Goal: Information Seeking & Learning: Learn about a topic

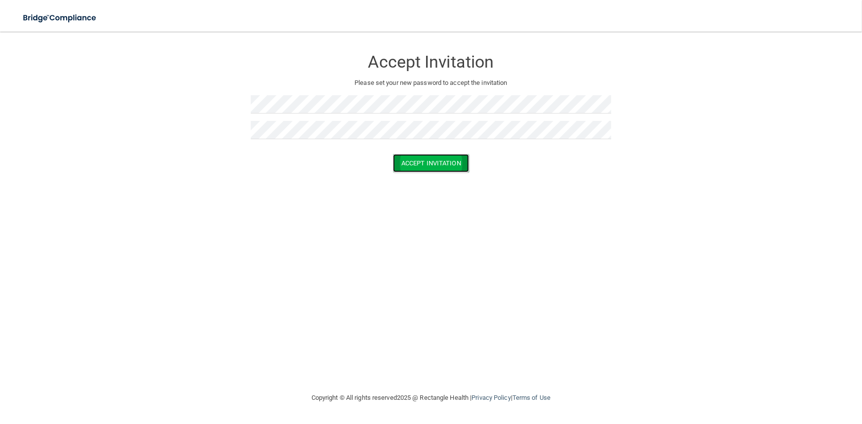
click at [425, 164] on button "Accept Invitation" at bounding box center [431, 163] width 76 height 18
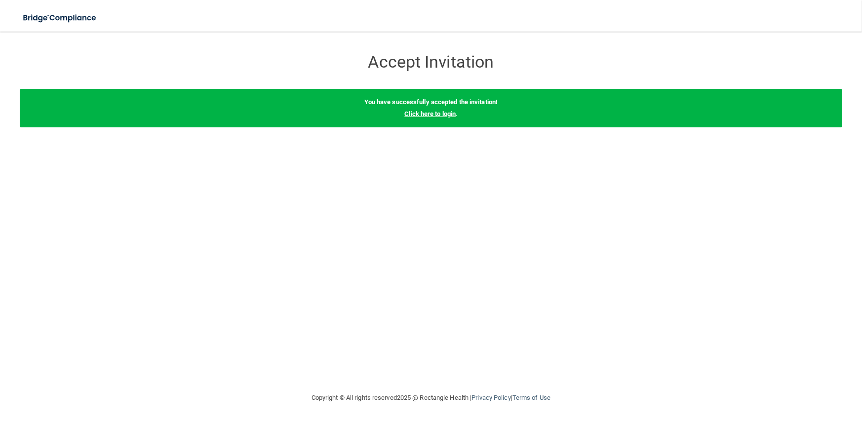
click at [423, 117] on link "Click here to login" at bounding box center [430, 113] width 51 height 7
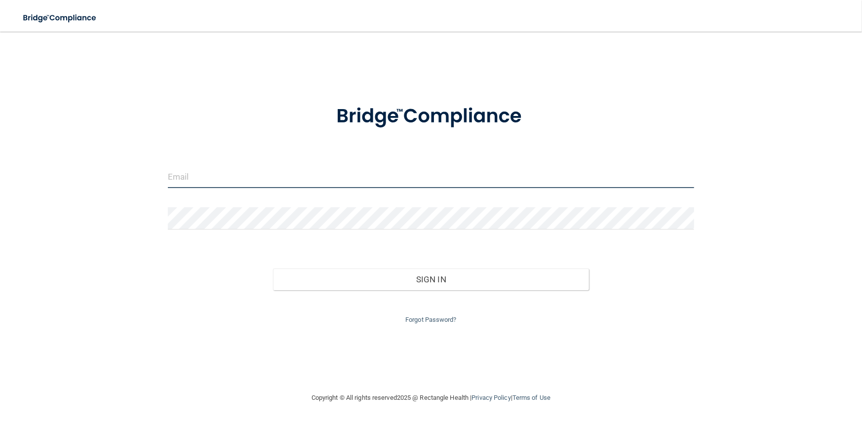
click at [257, 177] on input "email" at bounding box center [431, 177] width 527 height 22
type input "[PERSON_NAME][EMAIL_ADDRESS][DOMAIN_NAME]"
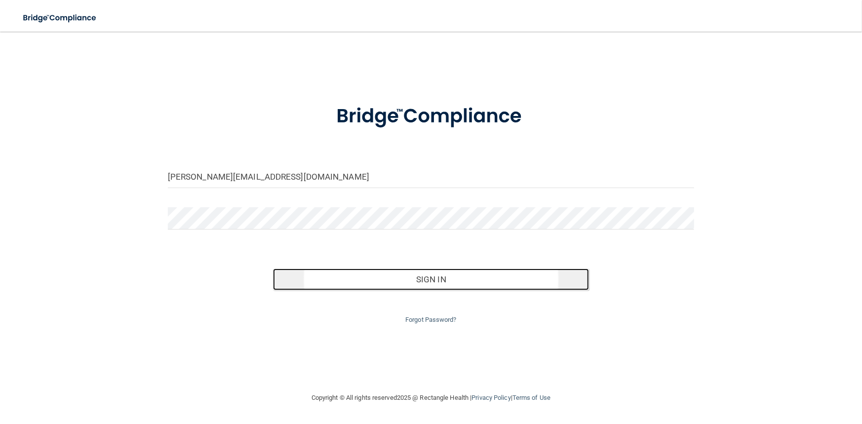
click at [371, 275] on button "Sign In" at bounding box center [431, 280] width 316 height 22
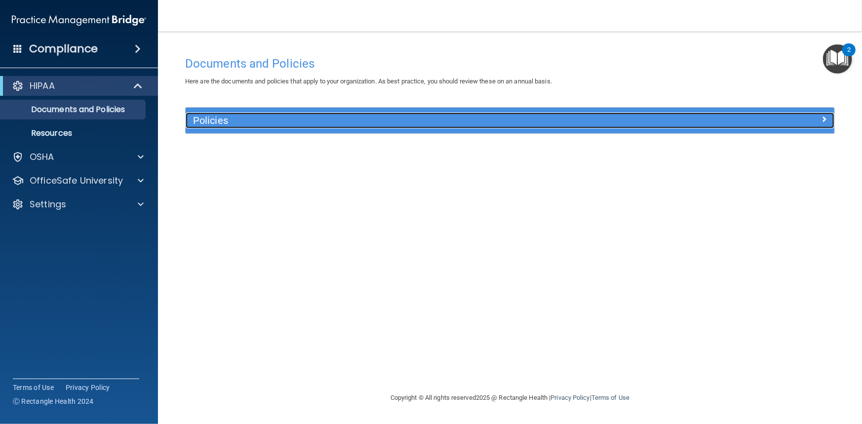
click at [222, 121] on h5 "Policies" at bounding box center [429, 120] width 472 height 11
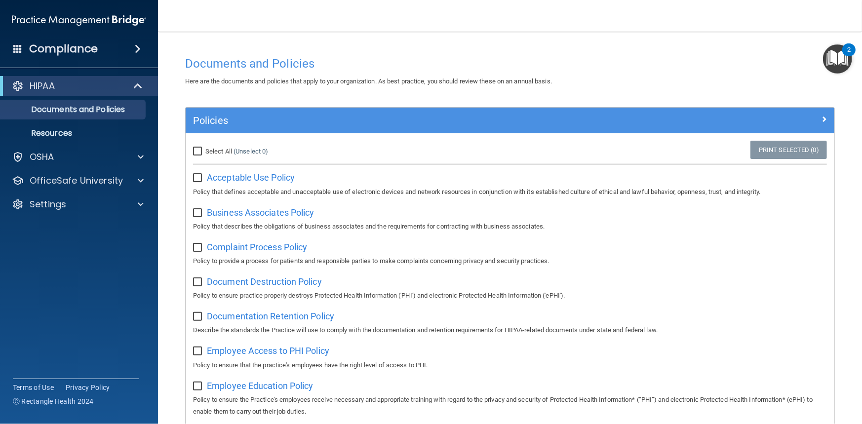
click at [197, 153] on input "Select All (Unselect 0) Unselect All" at bounding box center [198, 152] width 11 height 8
checkbox input "true"
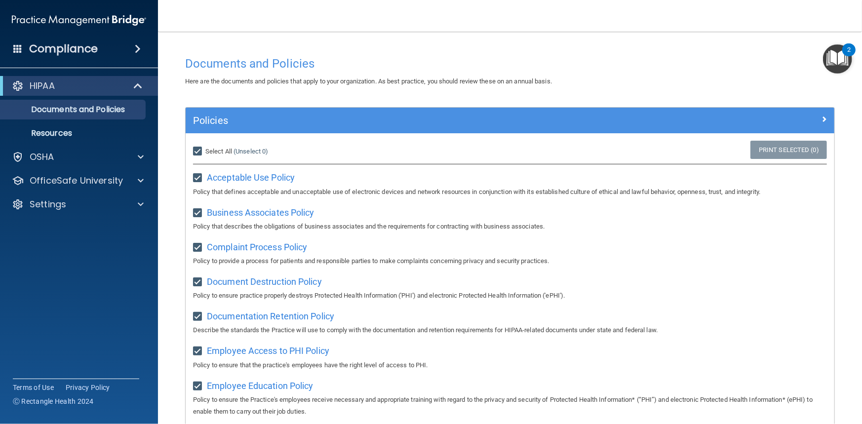
checkbox input "true"
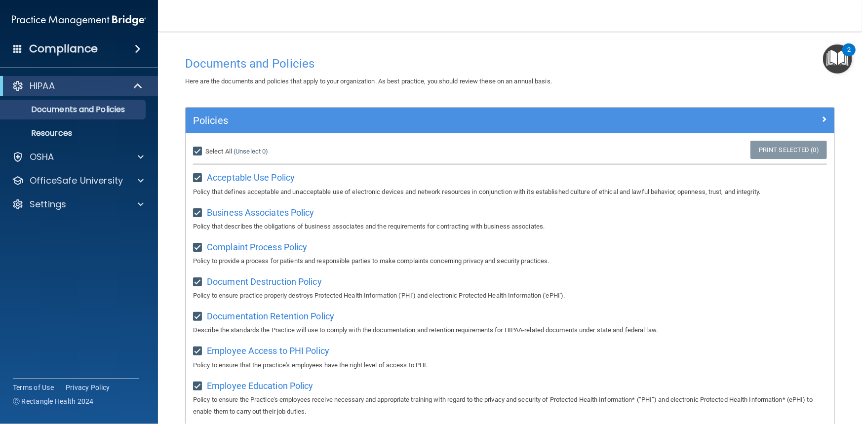
checkbox input "true"
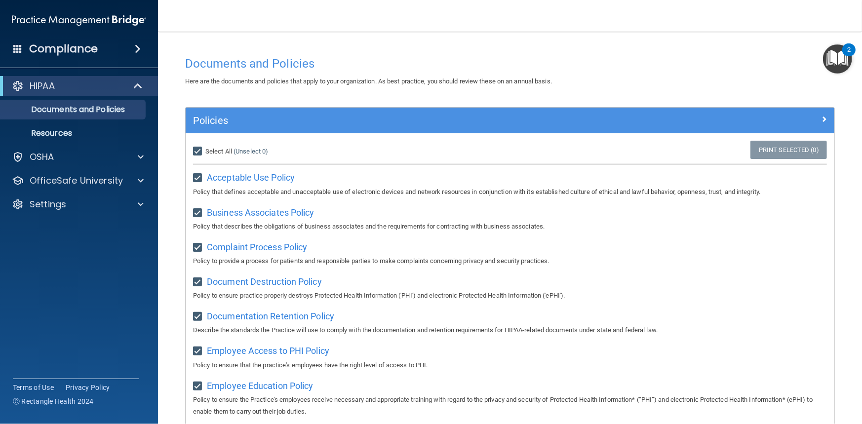
checkbox input "true"
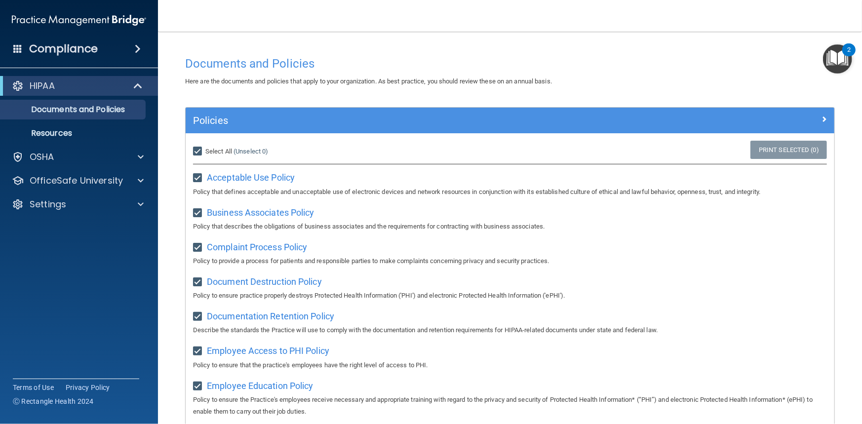
checkbox input "true"
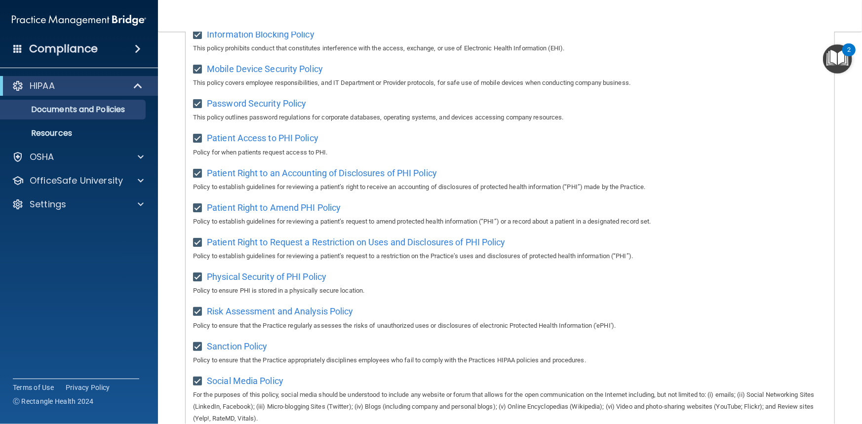
scroll to position [570, 0]
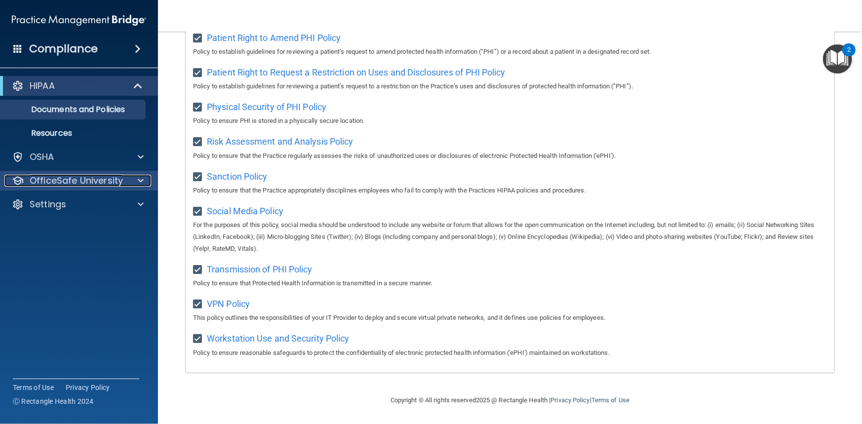
click at [59, 183] on p "OfficeSafe University" at bounding box center [76, 181] width 93 height 12
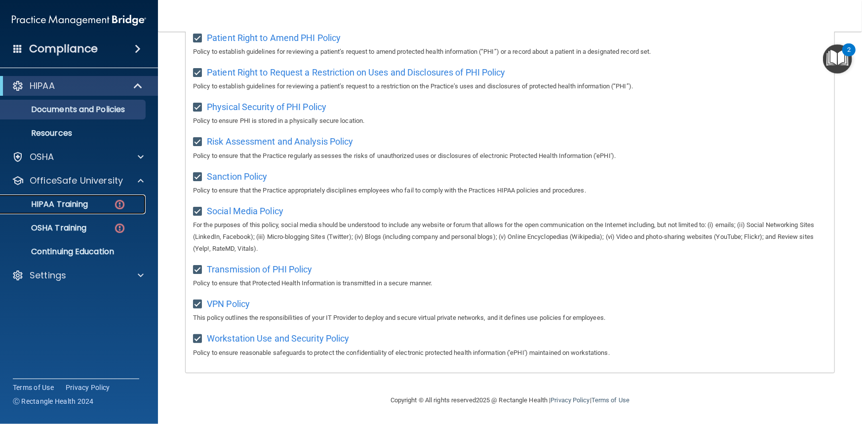
click at [76, 201] on p "HIPAA Training" at bounding box center [46, 205] width 81 height 10
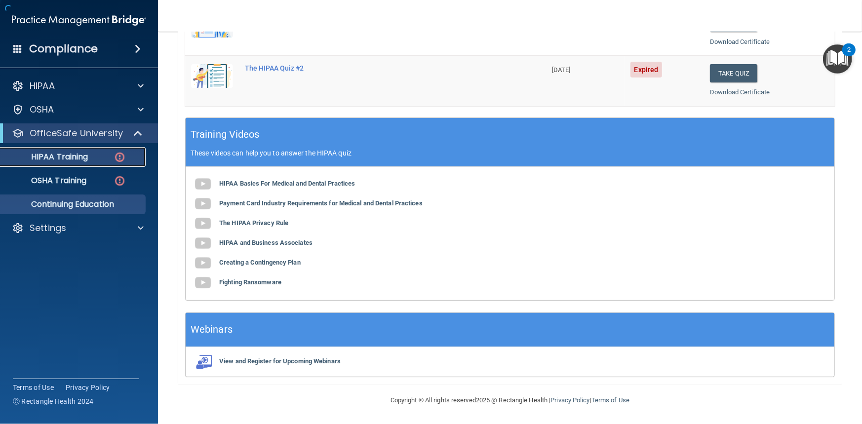
scroll to position [318, 0]
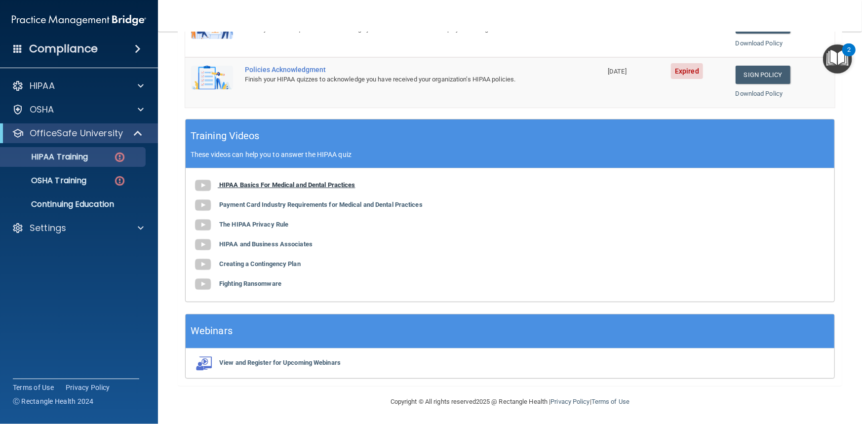
click at [295, 185] on b "HIPAA Basics For Medical and Dental Practices" at bounding box center [287, 184] width 136 height 7
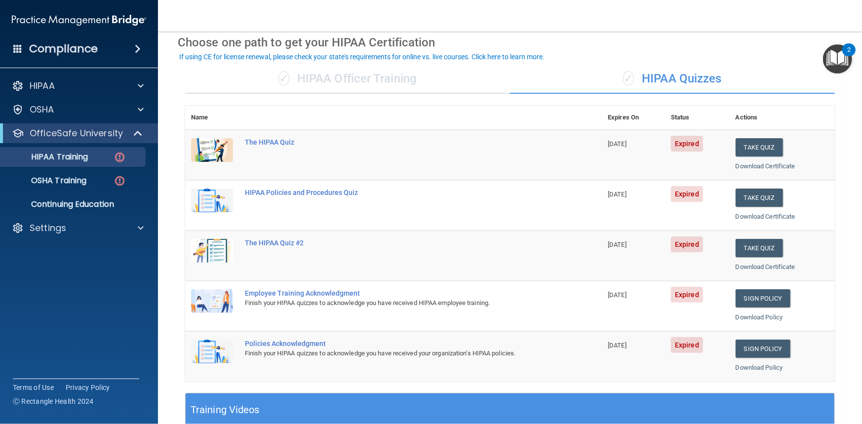
scroll to position [0, 0]
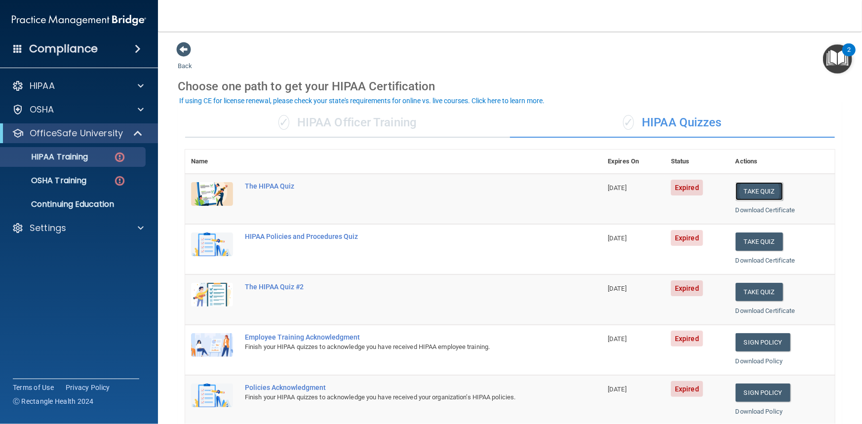
click at [745, 189] on button "Take Quiz" at bounding box center [759, 191] width 47 height 18
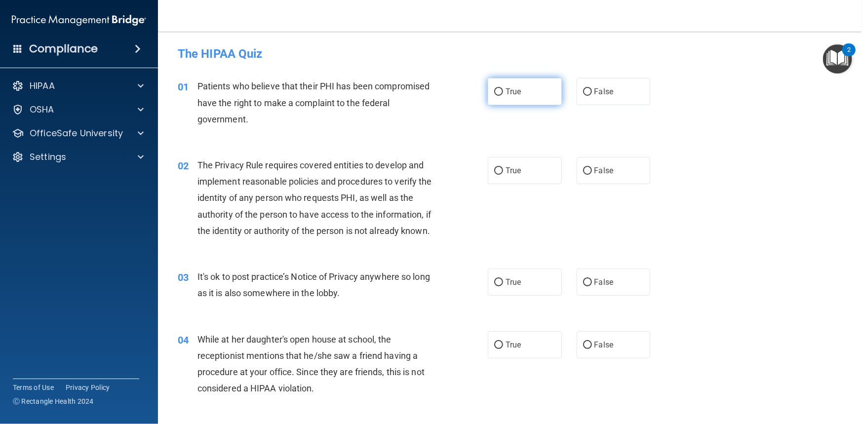
click at [494, 92] on input "True" at bounding box center [498, 91] width 9 height 7
radio input "true"
click at [496, 170] on input "True" at bounding box center [498, 170] width 9 height 7
radio input "true"
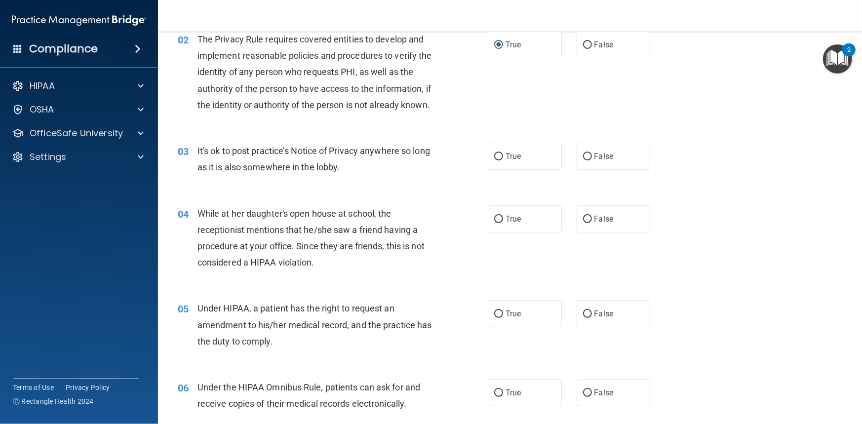
scroll to position [148, 0]
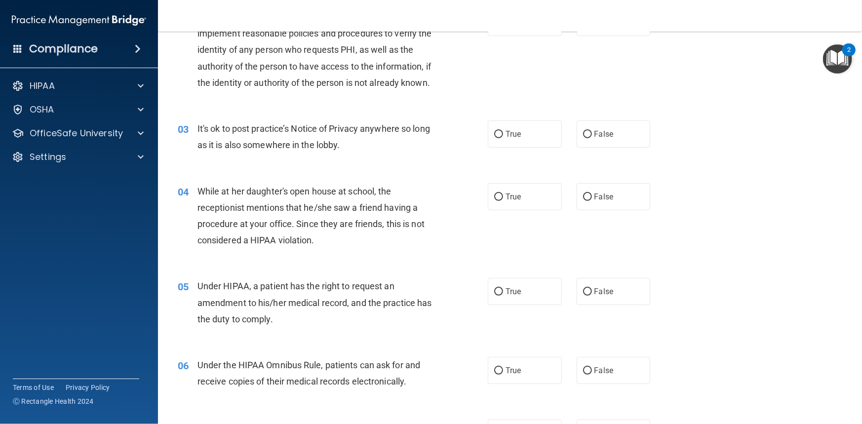
drag, startPoint x: 583, startPoint y: 152, endPoint x: 584, endPoint y: 190, distance: 37.6
click at [583, 165] on div "03 It's ok to post practice’s Notice of Privacy anywhere so long as it is also …" at bounding box center [510, 139] width 680 height 62
drag, startPoint x: 586, startPoint y: 148, endPoint x: 594, endPoint y: 159, distance: 14.1
click at [588, 148] on label "False" at bounding box center [614, 134] width 74 height 27
click at [588, 138] on input "False" at bounding box center [587, 134] width 9 height 7
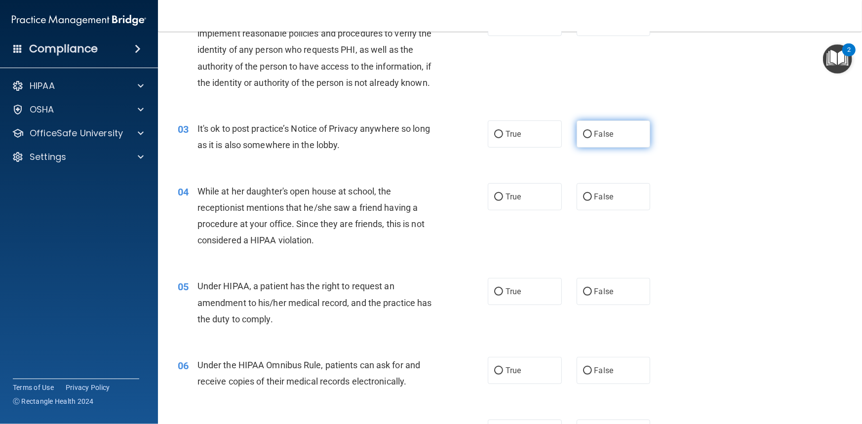
radio input "true"
click at [586, 201] on input "False" at bounding box center [587, 197] width 9 height 7
radio input "true"
click at [586, 296] on input "False" at bounding box center [587, 291] width 9 height 7
radio input "true"
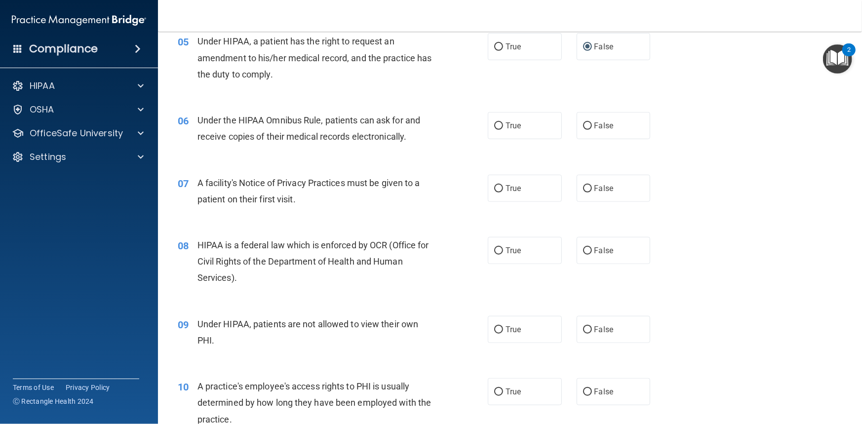
scroll to position [395, 0]
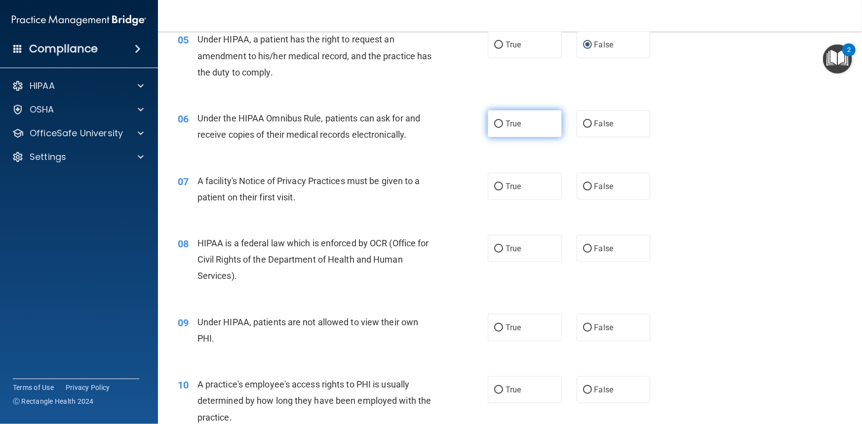
click at [494, 128] on input "True" at bounding box center [498, 124] width 9 height 7
radio input "true"
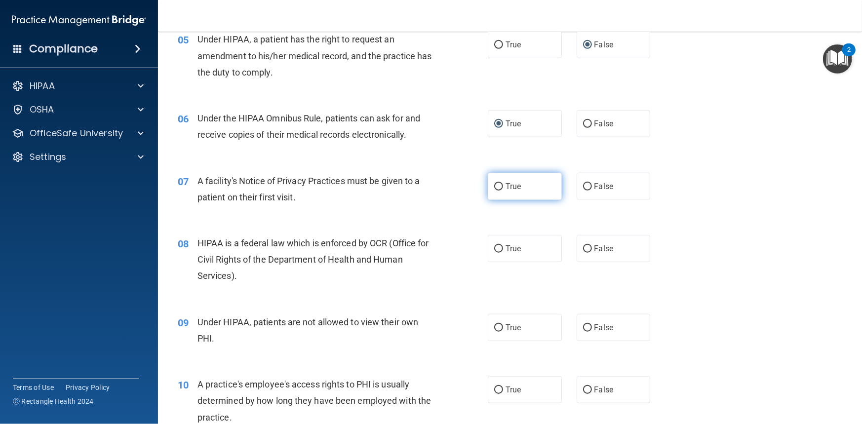
click at [496, 191] on input "True" at bounding box center [498, 186] width 9 height 7
radio input "true"
click at [497, 253] on input "True" at bounding box center [498, 248] width 9 height 7
radio input "true"
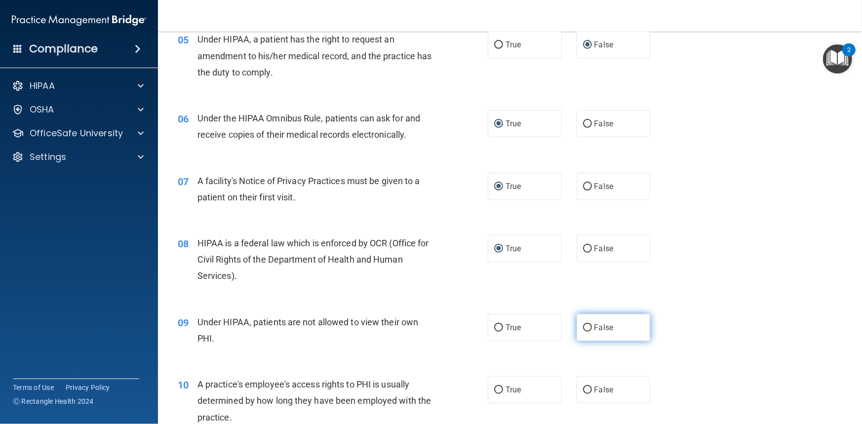
click at [583, 332] on input "False" at bounding box center [587, 328] width 9 height 7
radio input "true"
click at [585, 394] on input "False" at bounding box center [587, 390] width 9 height 7
radio input "true"
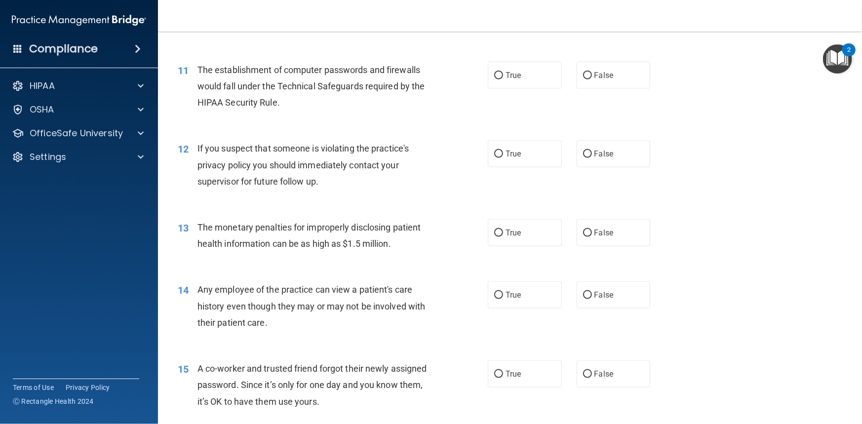
scroll to position [790, 0]
click at [496, 78] on input "True" at bounding box center [498, 74] width 9 height 7
radio input "true"
drag, startPoint x: 497, startPoint y: 165, endPoint x: 505, endPoint y: 173, distance: 11.2
click at [498, 157] on input "True" at bounding box center [498, 152] width 9 height 7
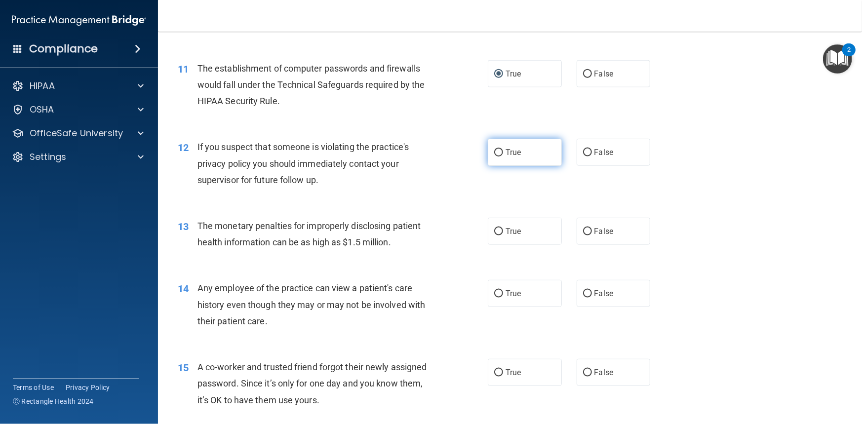
radio input "true"
click at [494, 236] on input "True" at bounding box center [498, 231] width 9 height 7
radio input "true"
click at [584, 298] on input "False" at bounding box center [587, 293] width 9 height 7
radio input "true"
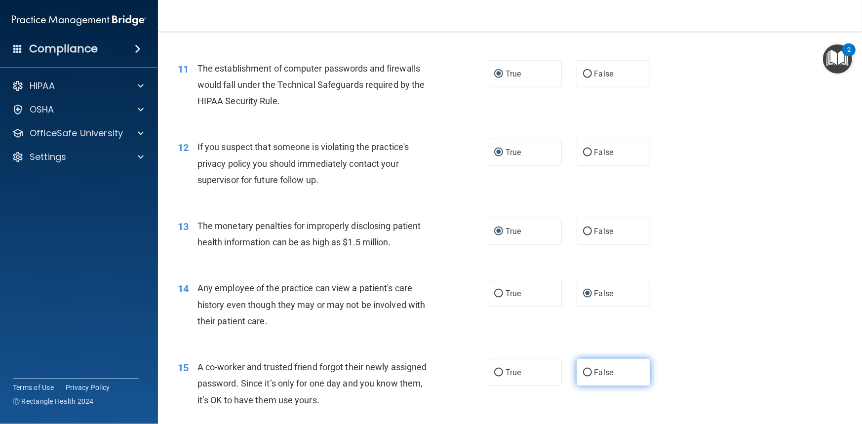
click at [583, 377] on input "False" at bounding box center [587, 372] width 9 height 7
radio input "true"
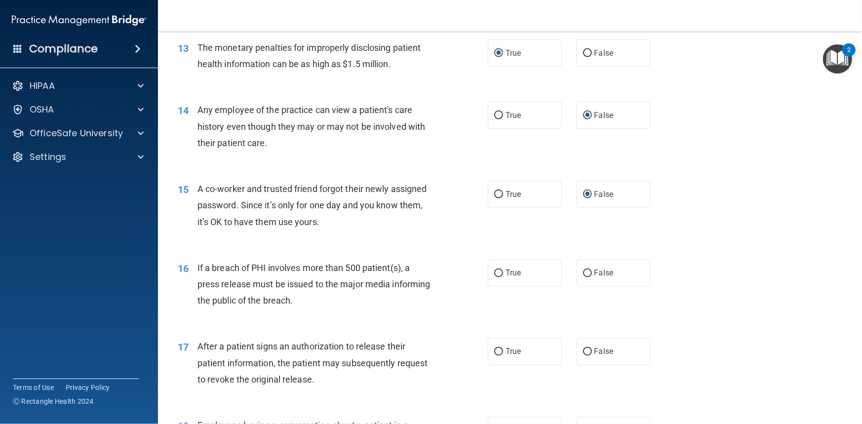
scroll to position [1037, 0]
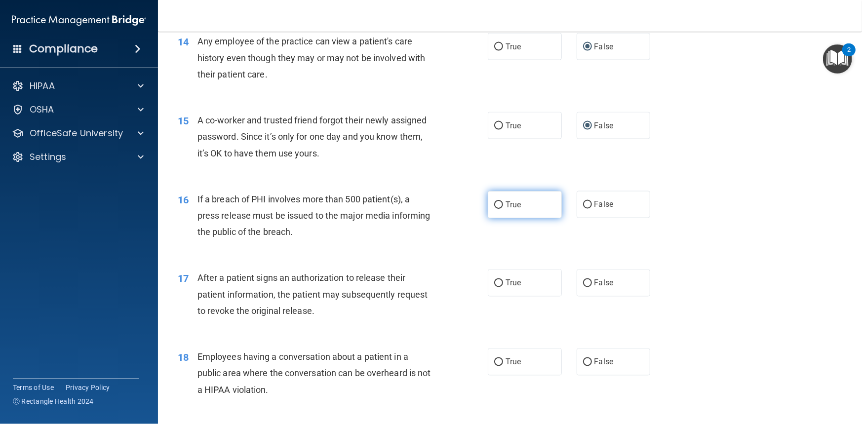
click at [496, 218] on label "True" at bounding box center [525, 204] width 74 height 27
click at [496, 209] on input "True" at bounding box center [498, 205] width 9 height 7
radio input "true"
click at [494, 287] on input "True" at bounding box center [498, 283] width 9 height 7
radio input "true"
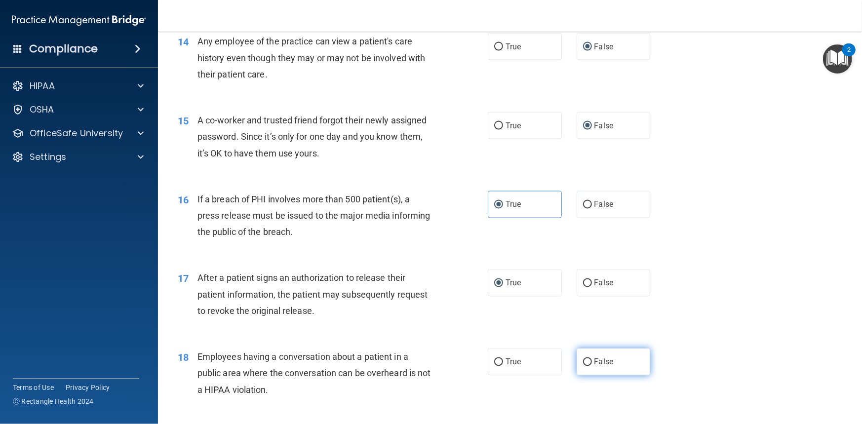
click at [584, 366] on input "False" at bounding box center [587, 362] width 9 height 7
radio input "true"
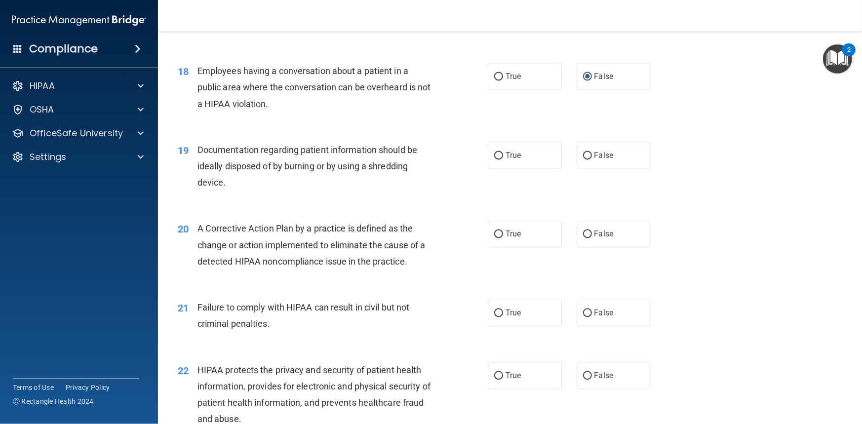
scroll to position [1334, 0]
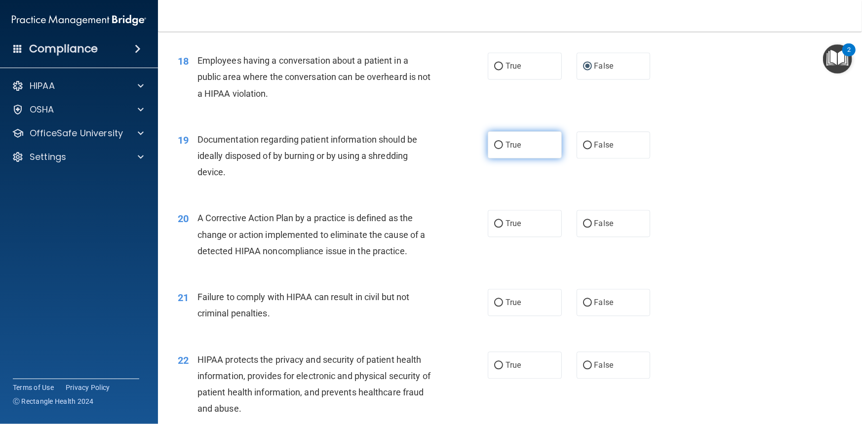
click at [494, 149] on input "True" at bounding box center [498, 145] width 9 height 7
radio input "true"
click at [494, 228] on input "True" at bounding box center [498, 223] width 9 height 7
radio input "true"
click at [583, 307] on input "False" at bounding box center [587, 302] width 9 height 7
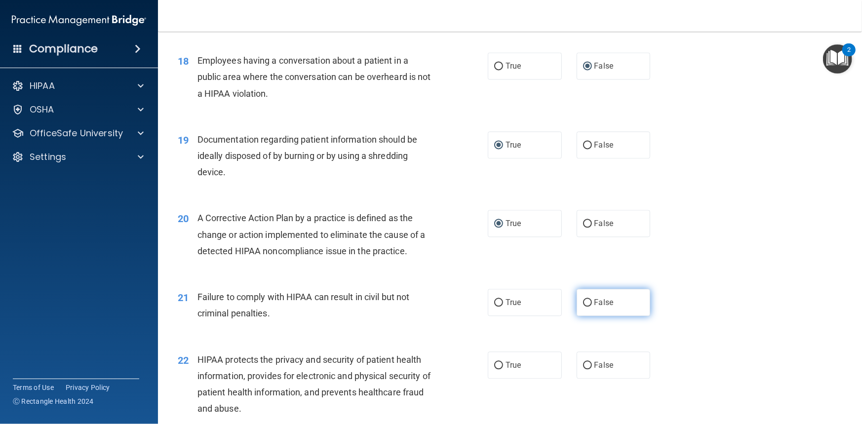
radio input "true"
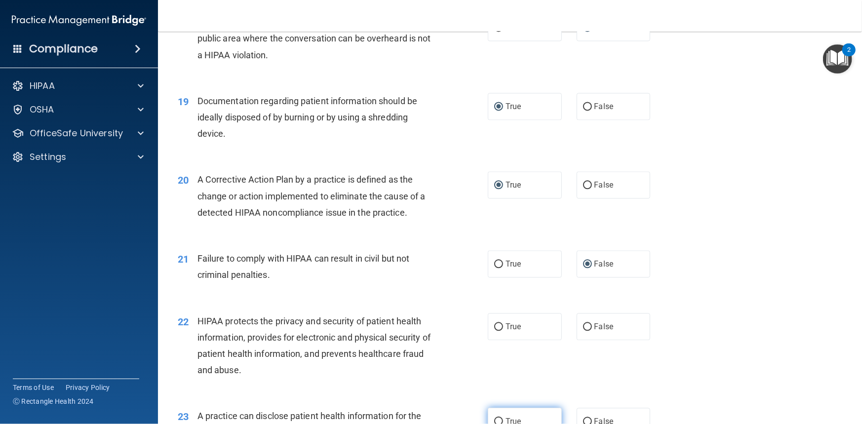
scroll to position [1482, 0]
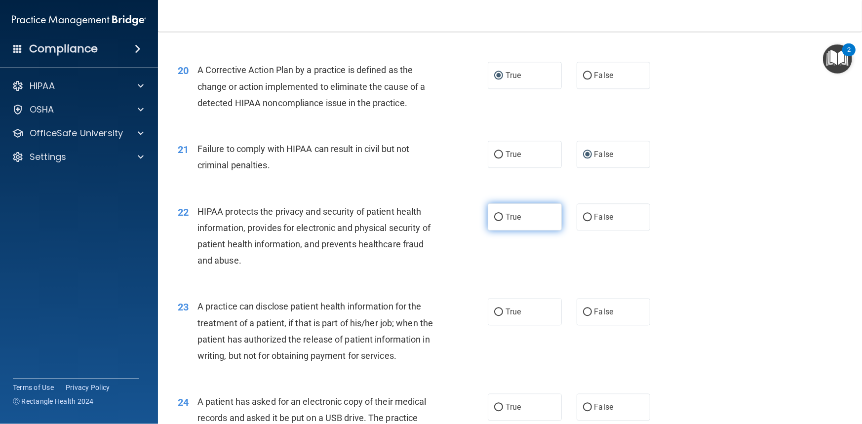
click at [494, 221] on input "True" at bounding box center [498, 217] width 9 height 7
radio input "true"
click at [583, 316] on input "False" at bounding box center [587, 312] width 9 height 7
radio input "true"
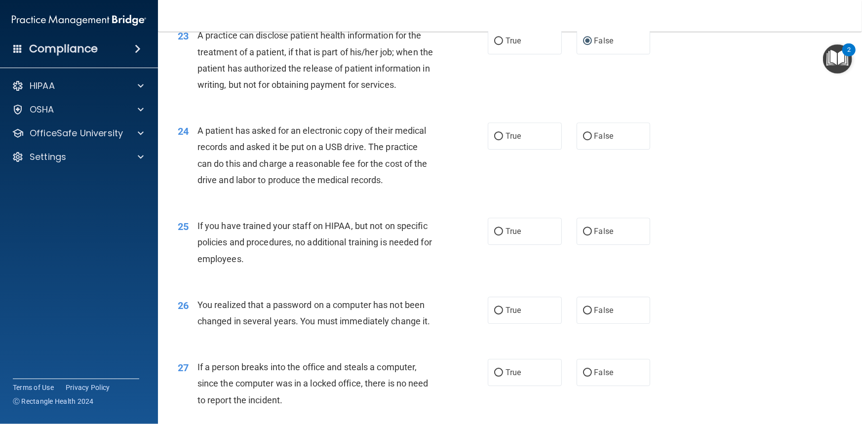
scroll to position [1729, 0]
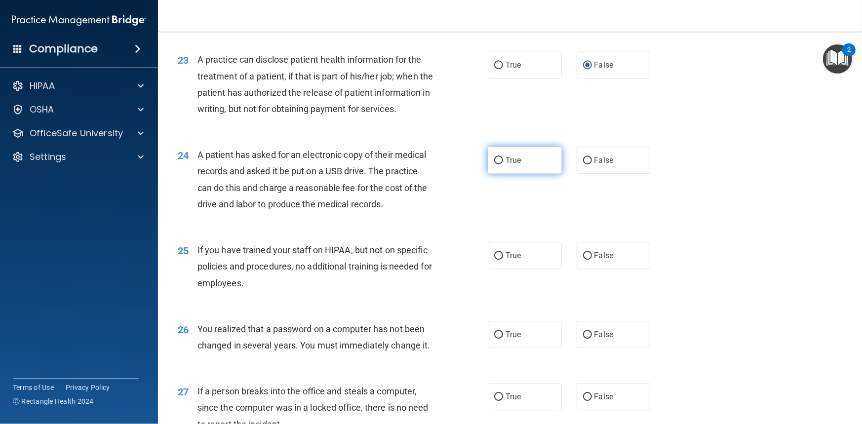
click at [494, 164] on input "True" at bounding box center [498, 160] width 9 height 7
radio input "true"
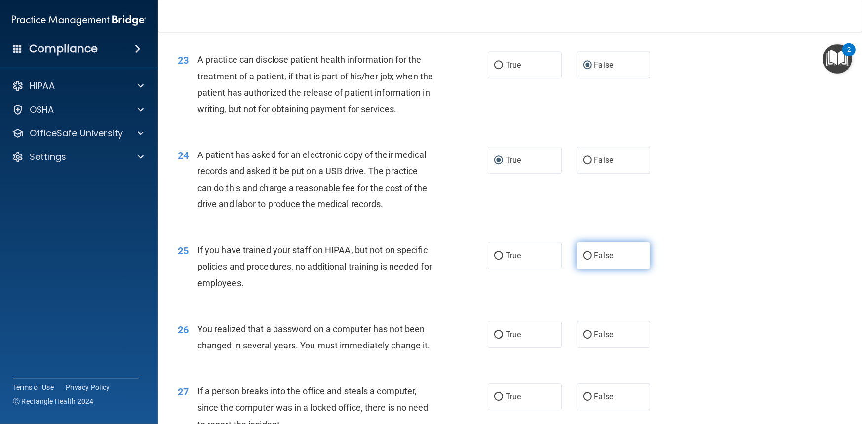
click at [588, 269] on label "False" at bounding box center [614, 255] width 74 height 27
click at [588, 260] on input "False" at bounding box center [587, 255] width 9 height 7
radio input "true"
click at [496, 339] on input "True" at bounding box center [498, 334] width 9 height 7
radio input "true"
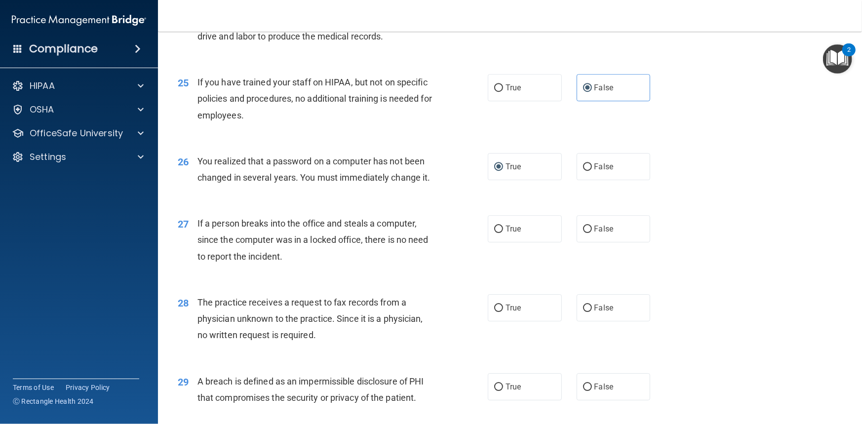
scroll to position [1976, 0]
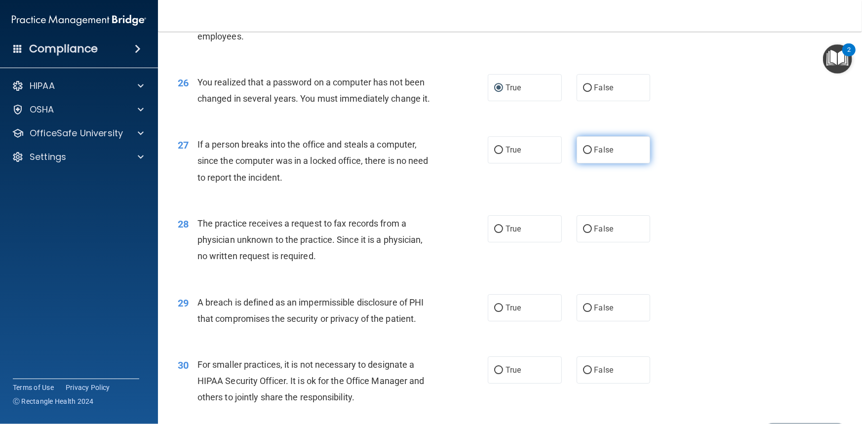
click at [585, 154] on input "False" at bounding box center [587, 150] width 9 height 7
radio input "true"
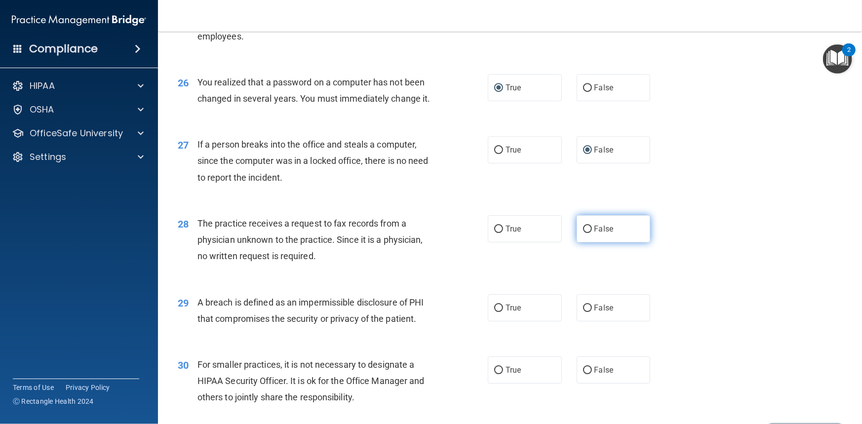
click at [583, 233] on input "False" at bounding box center [587, 229] width 9 height 7
radio input "true"
click at [496, 312] on input "True" at bounding box center [498, 308] width 9 height 7
radio input "true"
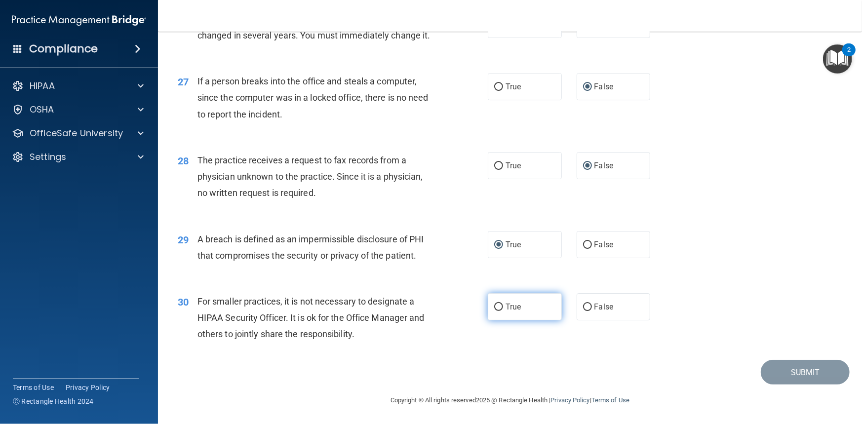
scroll to position [2071, 0]
click at [583, 309] on input "False" at bounding box center [587, 307] width 9 height 7
radio input "true"
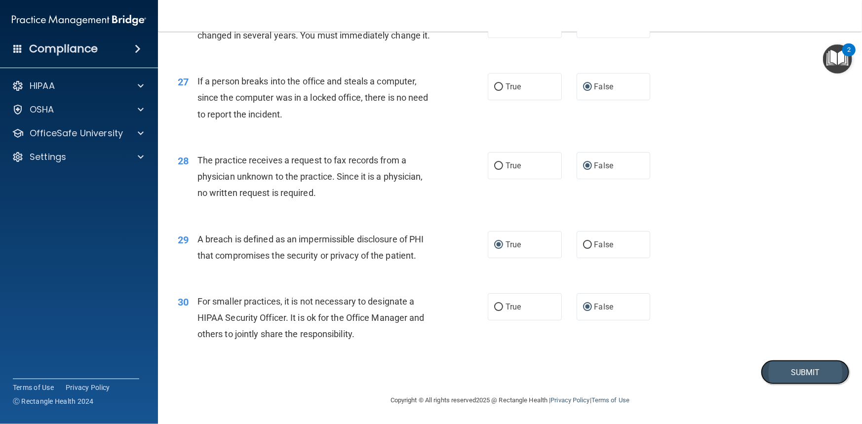
click at [785, 372] on button "Submit" at bounding box center [805, 372] width 89 height 25
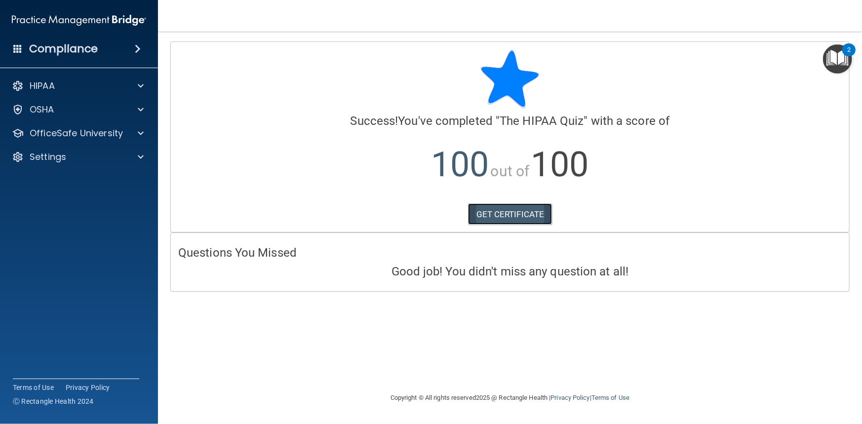
click at [503, 209] on link "GET CERTIFICATE" at bounding box center [510, 214] width 84 height 22
click at [66, 83] on div "HIPAA" at bounding box center [65, 86] width 122 height 12
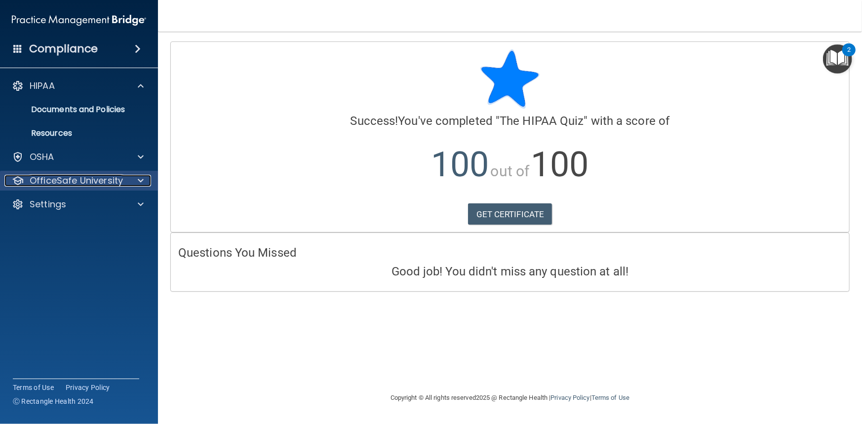
click at [71, 178] on p "OfficeSafe University" at bounding box center [76, 181] width 93 height 12
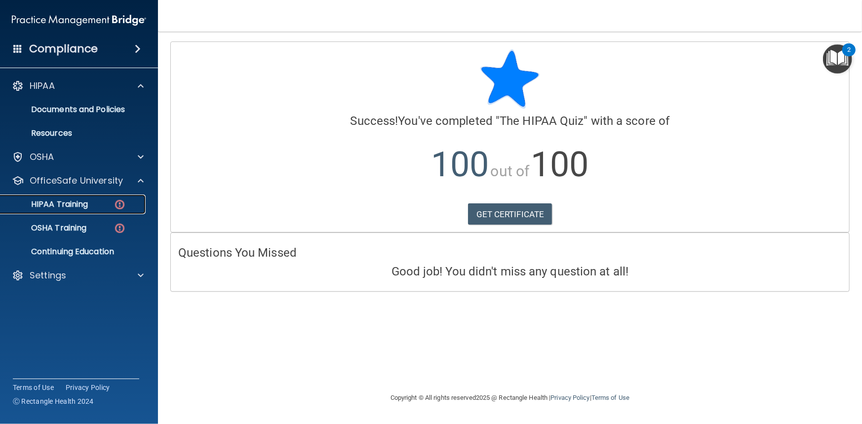
click at [68, 208] on p "HIPAA Training" at bounding box center [46, 205] width 81 height 10
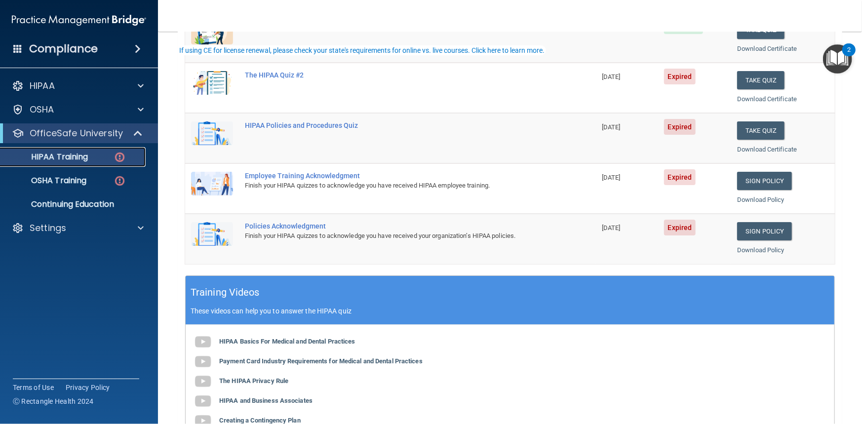
scroll to position [198, 0]
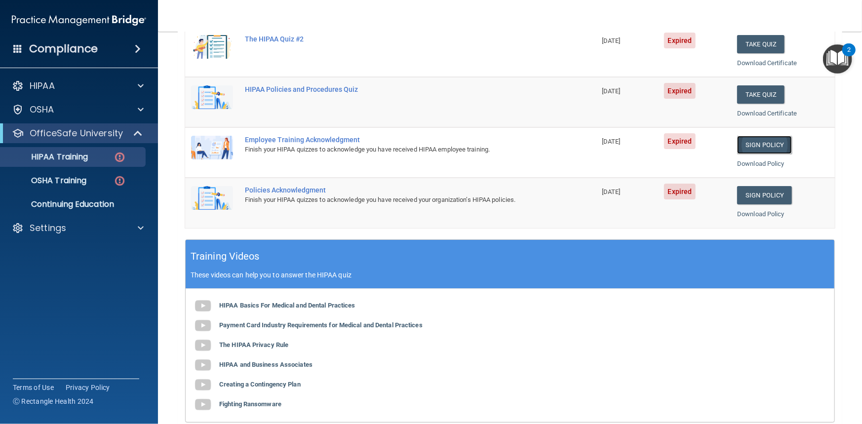
click at [741, 143] on link "Sign Policy" at bounding box center [764, 145] width 55 height 18
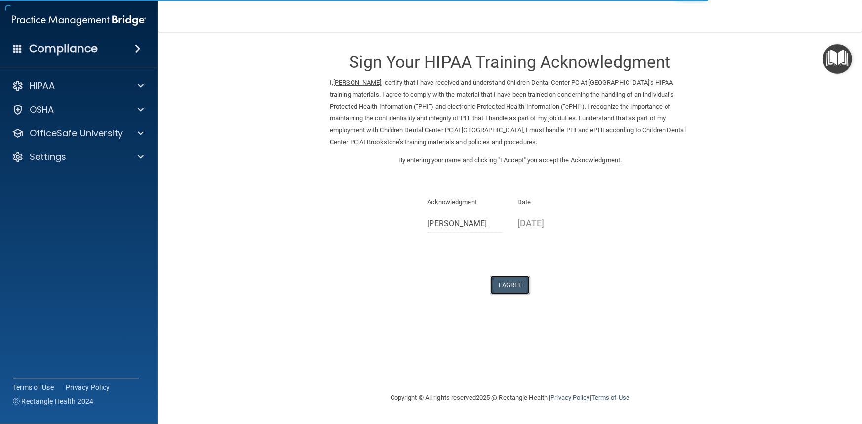
click at [516, 285] on button "I Agree" at bounding box center [510, 285] width 40 height 18
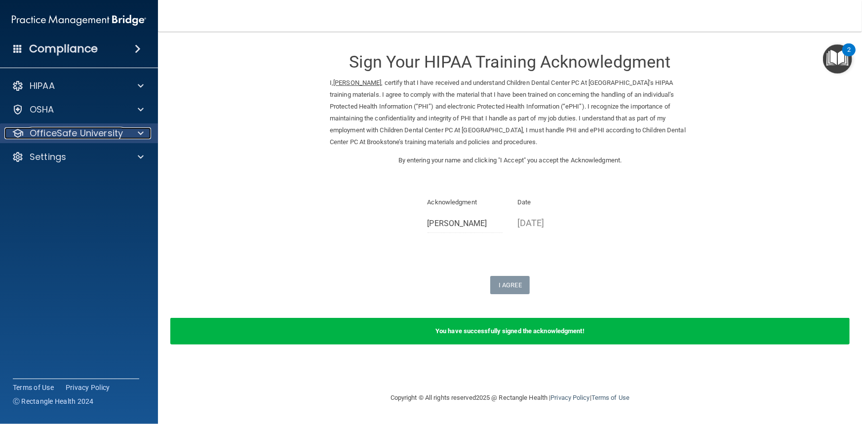
click at [64, 132] on p "OfficeSafe University" at bounding box center [76, 133] width 93 height 12
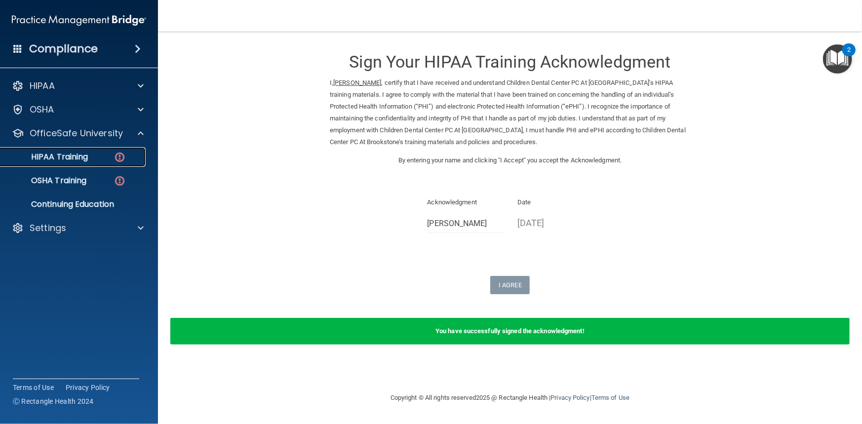
click at [70, 155] on p "HIPAA Training" at bounding box center [46, 157] width 81 height 10
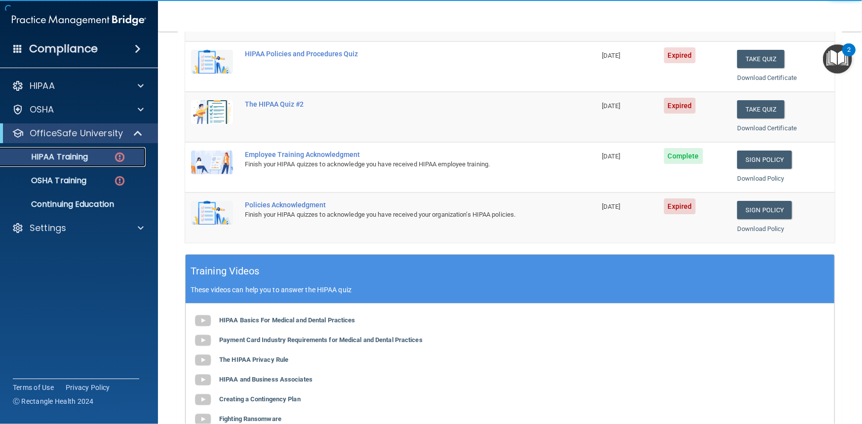
scroll to position [198, 0]
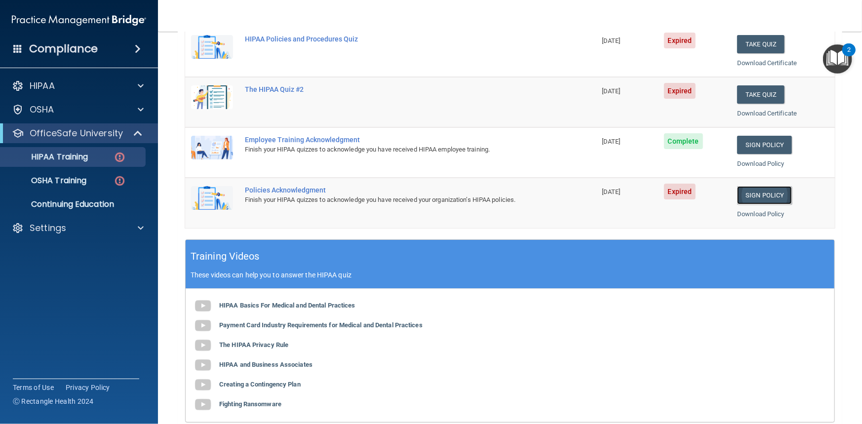
click at [757, 190] on link "Sign Policy" at bounding box center [764, 195] width 55 height 18
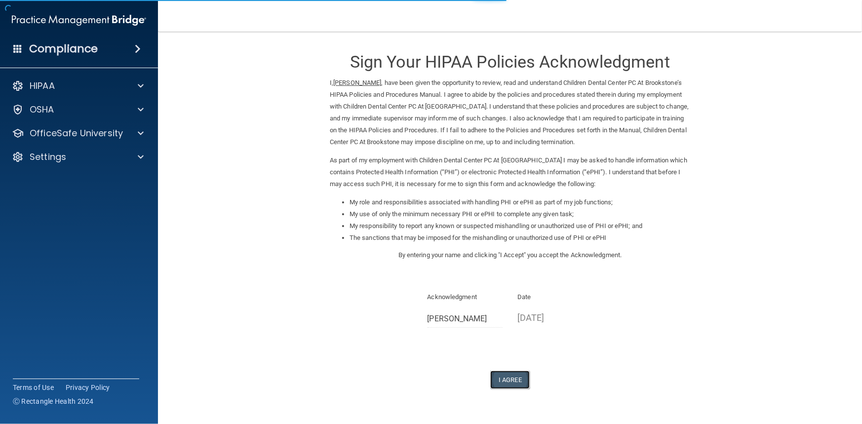
click at [498, 380] on button "I Agree" at bounding box center [510, 380] width 40 height 18
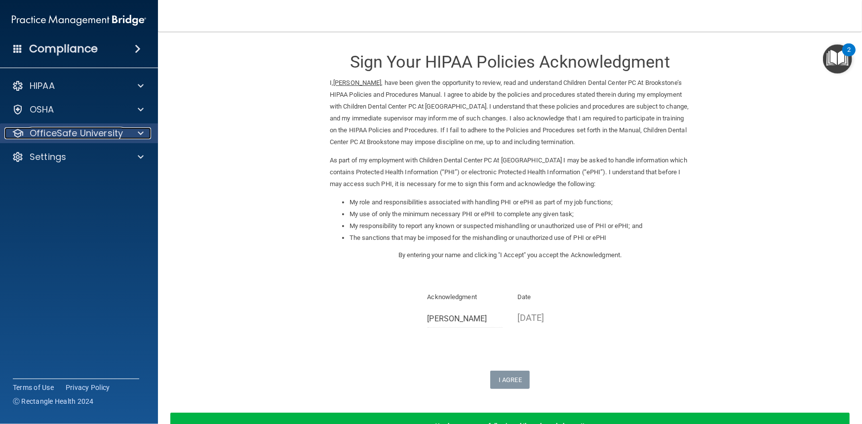
click at [96, 133] on p "OfficeSafe University" at bounding box center [76, 133] width 93 height 12
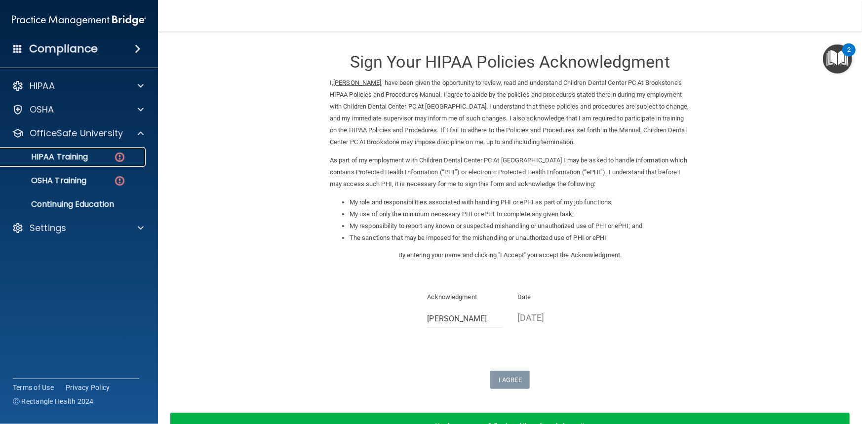
click at [68, 155] on p "HIPAA Training" at bounding box center [46, 157] width 81 height 10
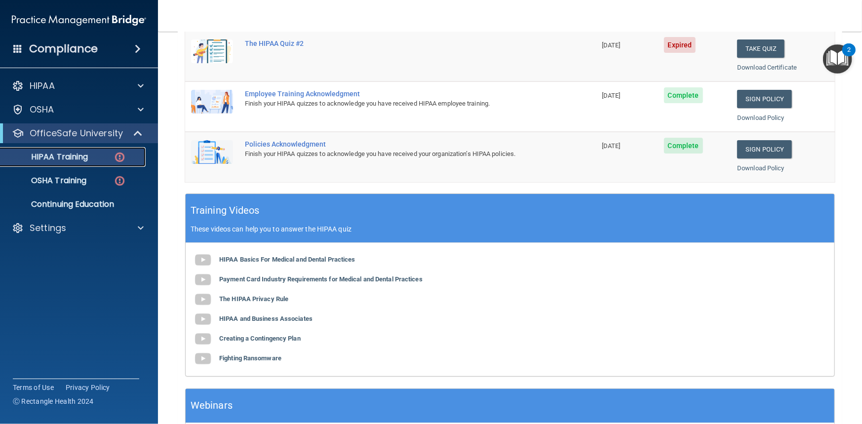
scroll to position [49, 0]
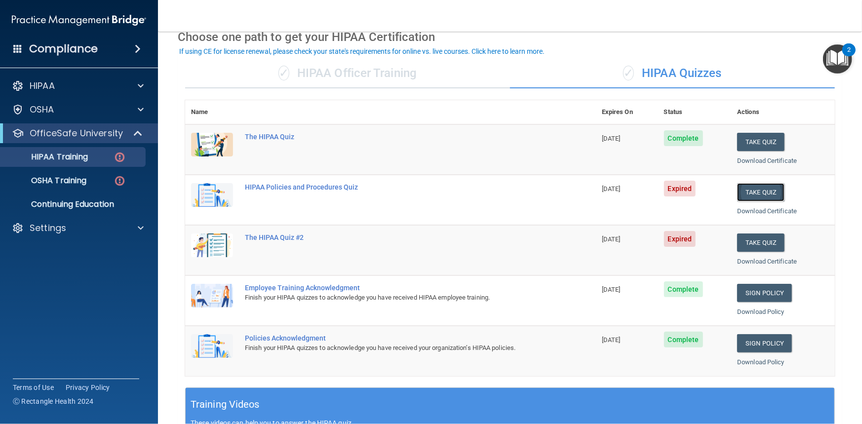
click at [751, 192] on button "Take Quiz" at bounding box center [760, 192] width 47 height 18
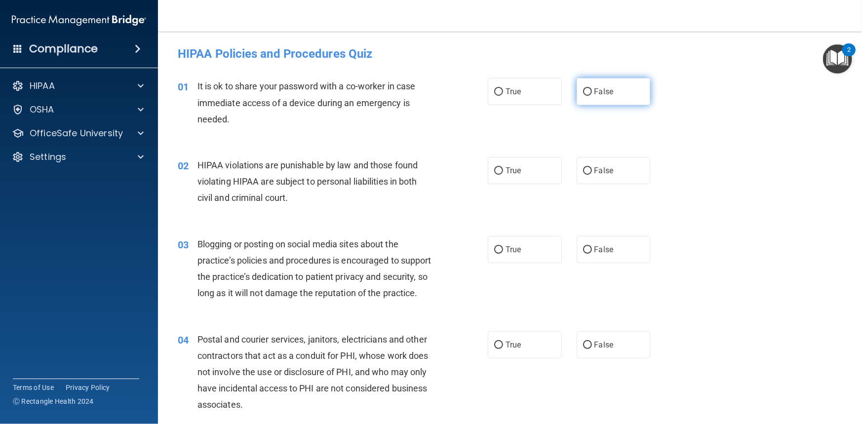
click at [583, 91] on input "False" at bounding box center [587, 91] width 9 height 7
radio input "true"
click at [494, 169] on input "True" at bounding box center [498, 170] width 9 height 7
radio input "true"
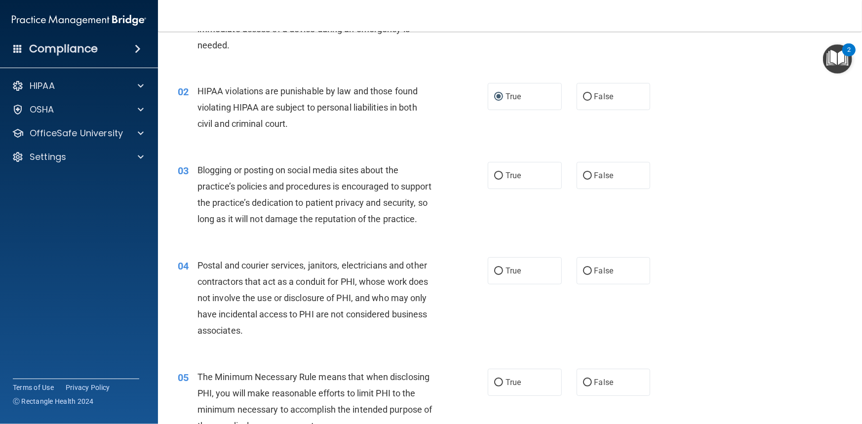
scroll to position [99, 0]
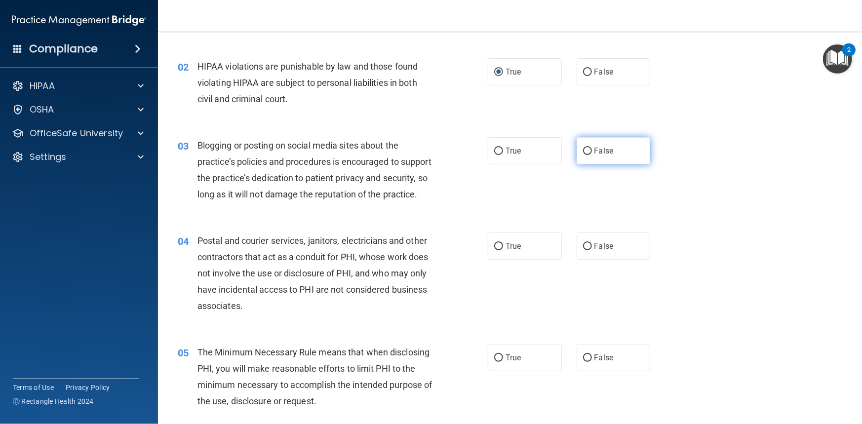
click at [583, 149] on input "False" at bounding box center [587, 151] width 9 height 7
radio input "true"
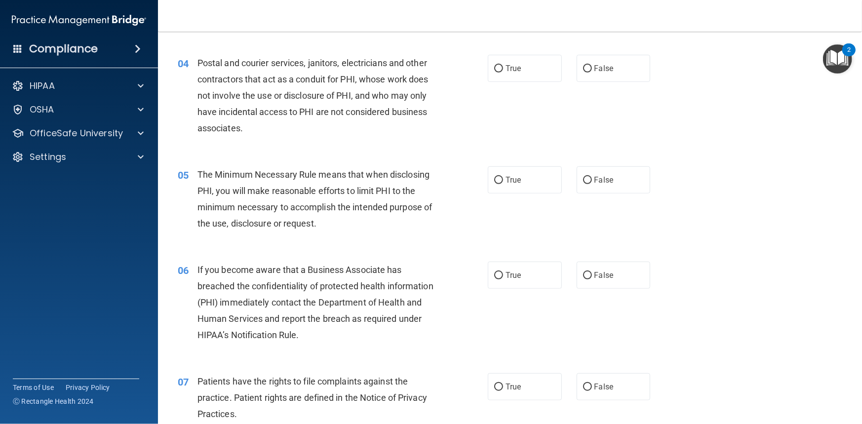
scroll to position [148, 0]
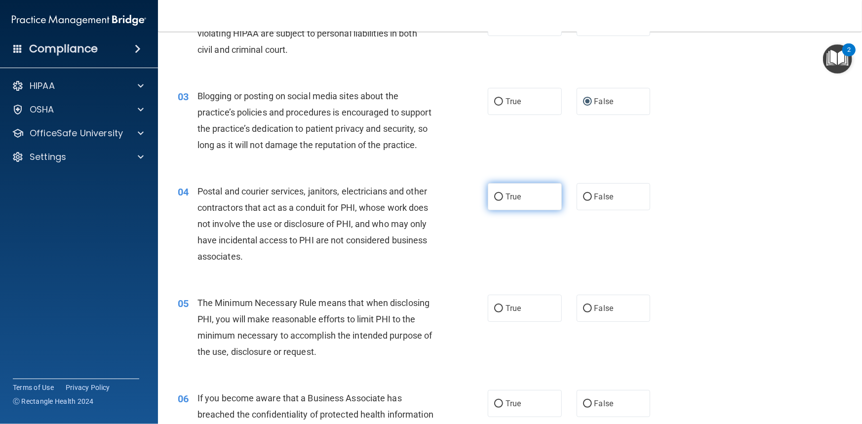
click at [494, 201] on input "True" at bounding box center [498, 197] width 9 height 7
radio input "true"
click at [494, 313] on input "True" at bounding box center [498, 308] width 9 height 7
radio input "true"
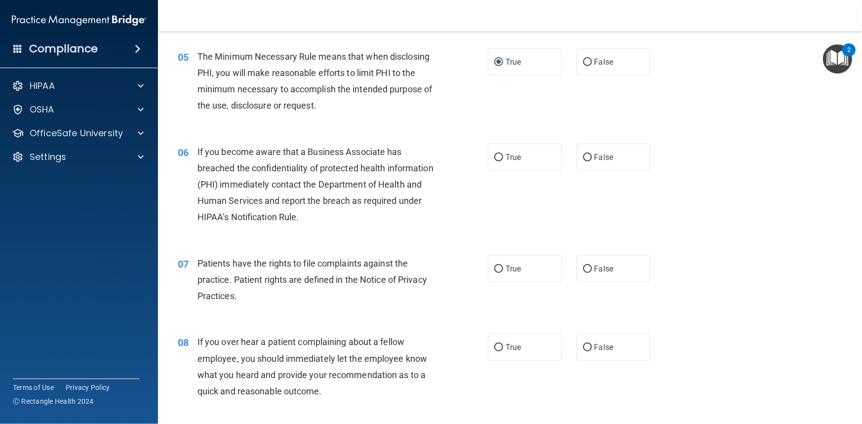
scroll to position [395, 0]
click at [494, 161] on input "True" at bounding box center [498, 157] width 9 height 7
radio input "true"
click at [495, 273] on input "True" at bounding box center [498, 268] width 9 height 7
radio input "true"
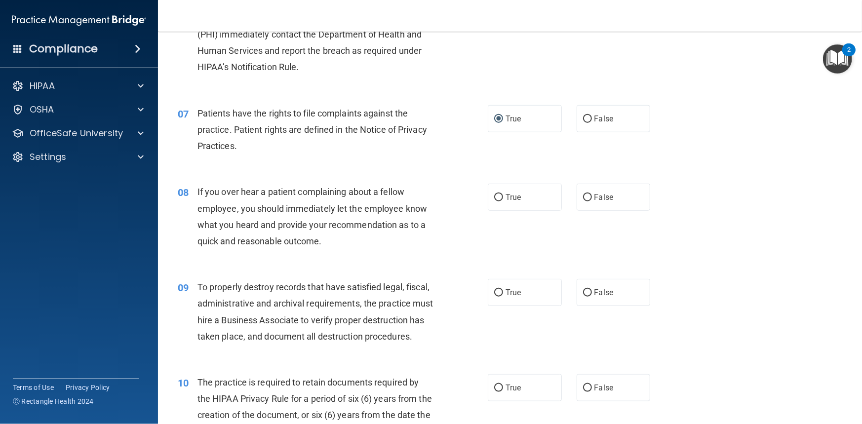
scroll to position [593, 0]
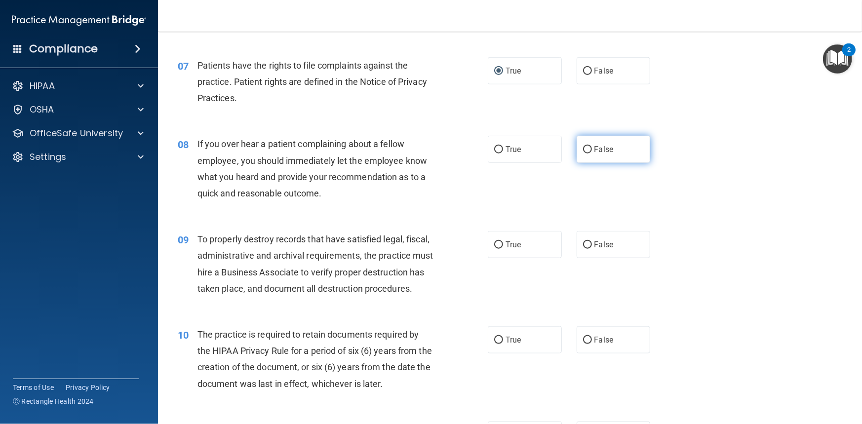
click at [585, 154] on input "False" at bounding box center [587, 149] width 9 height 7
radio input "true"
click at [495, 249] on input "True" at bounding box center [498, 245] width 9 height 7
radio input "true"
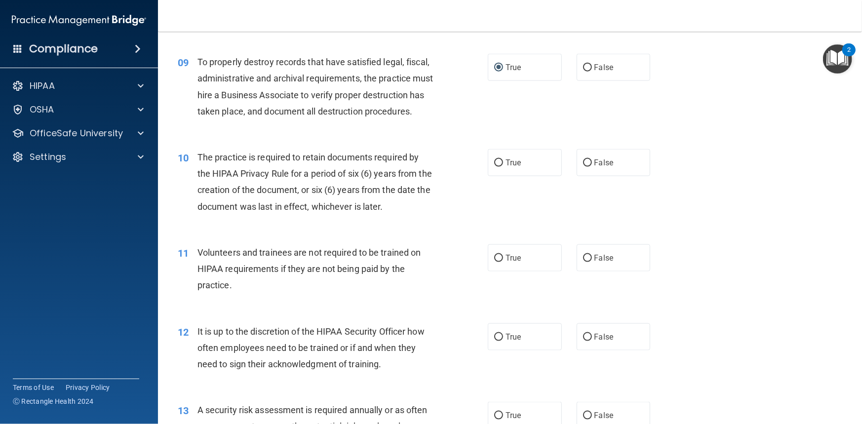
scroll to position [790, 0]
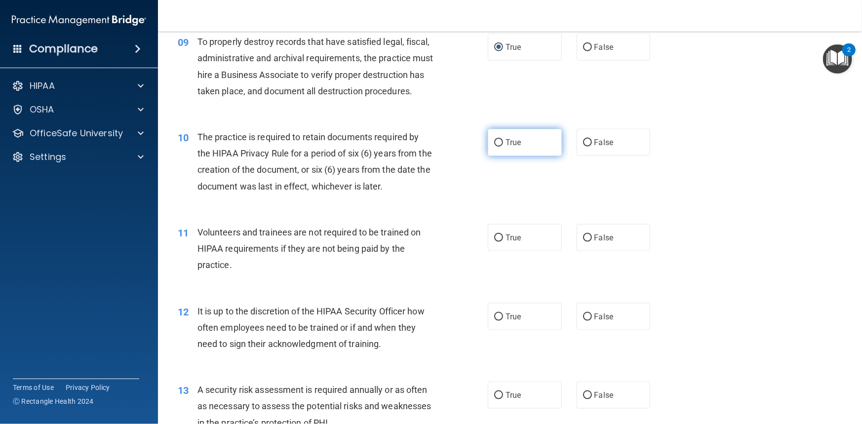
click at [498, 147] on input "True" at bounding box center [498, 142] width 9 height 7
radio input "true"
click at [583, 242] on input "False" at bounding box center [587, 238] width 9 height 7
radio input "true"
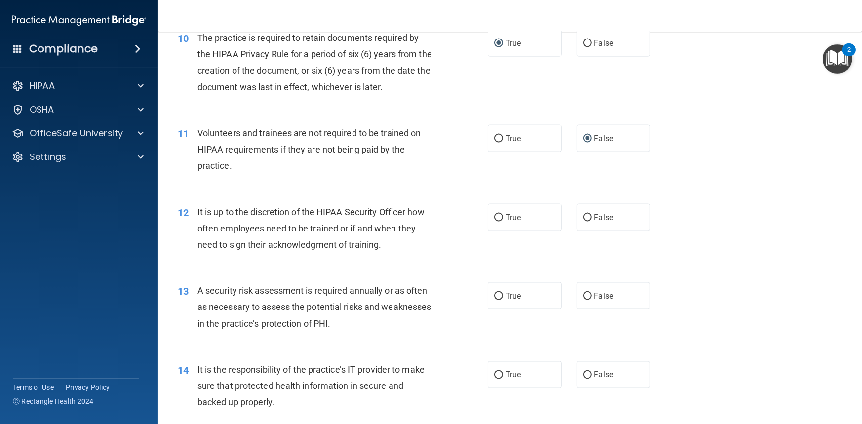
scroll to position [938, 0]
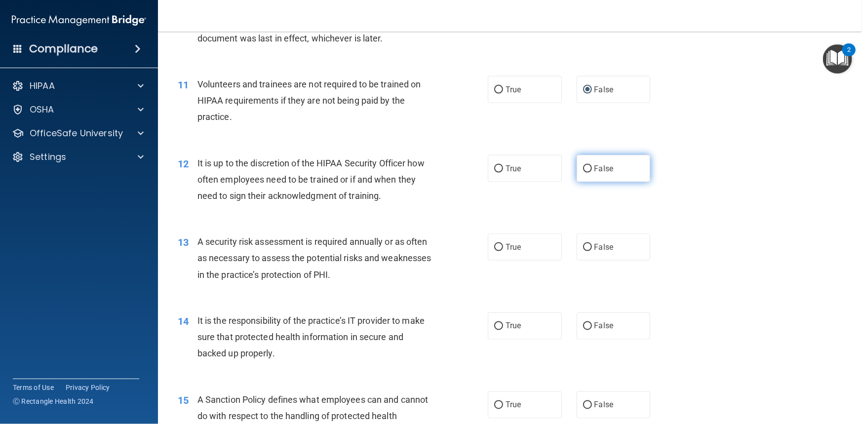
click at [583, 173] on input "False" at bounding box center [587, 168] width 9 height 7
radio input "true"
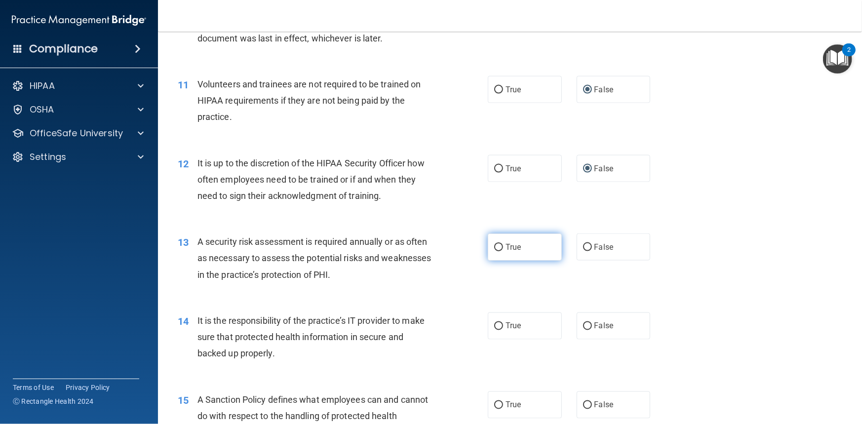
click at [495, 251] on input "True" at bounding box center [498, 247] width 9 height 7
radio input "true"
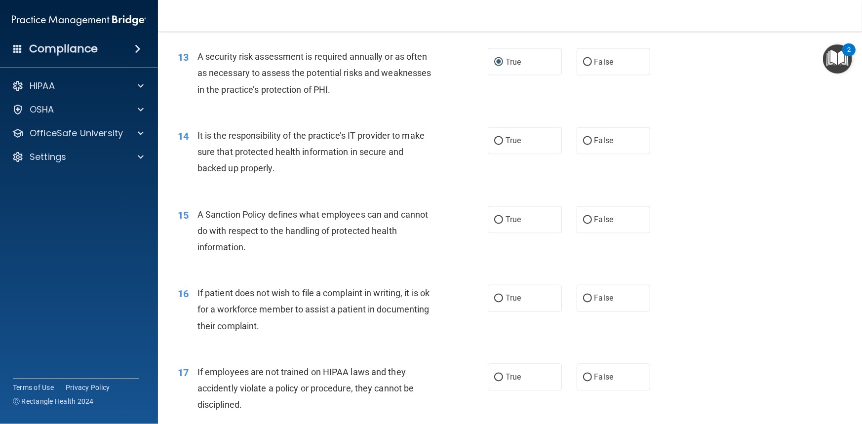
scroll to position [1136, 0]
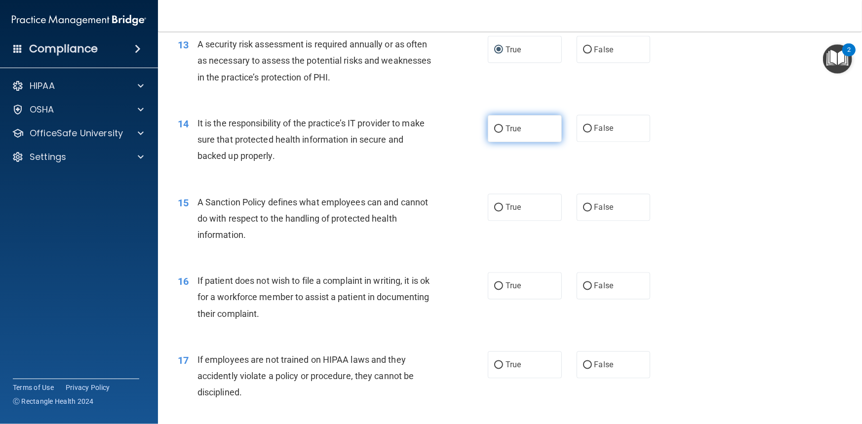
click at [498, 133] on input "True" at bounding box center [498, 128] width 9 height 7
radio input "true"
click at [494, 212] on input "True" at bounding box center [498, 207] width 9 height 7
radio input "true"
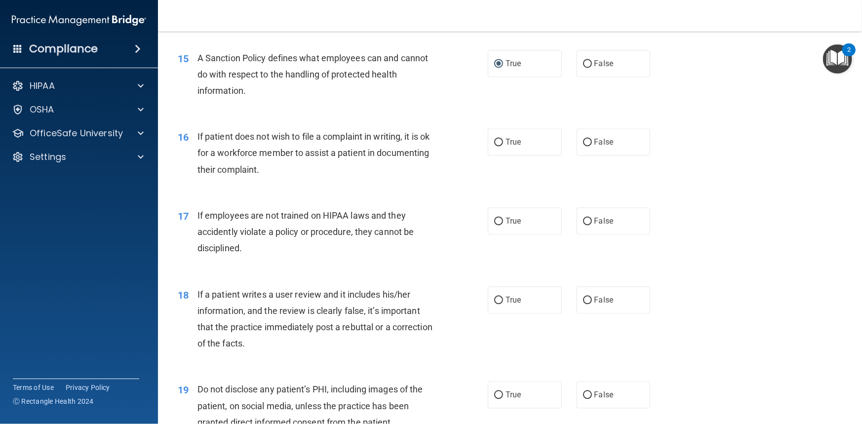
scroll to position [1284, 0]
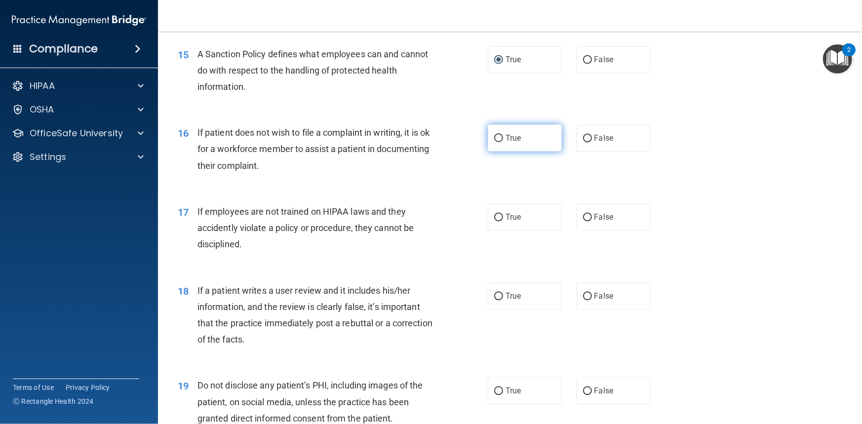
click at [496, 142] on input "True" at bounding box center [498, 138] width 9 height 7
radio input "true"
click at [584, 221] on input "False" at bounding box center [587, 217] width 9 height 7
radio input "true"
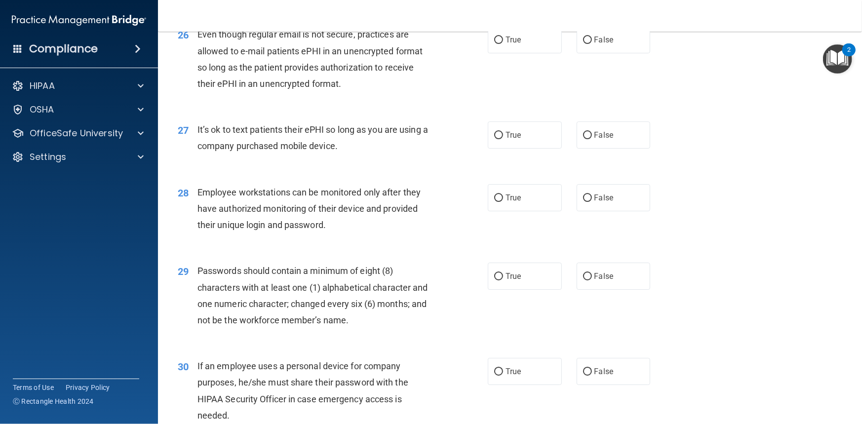
scroll to position [2251, 0]
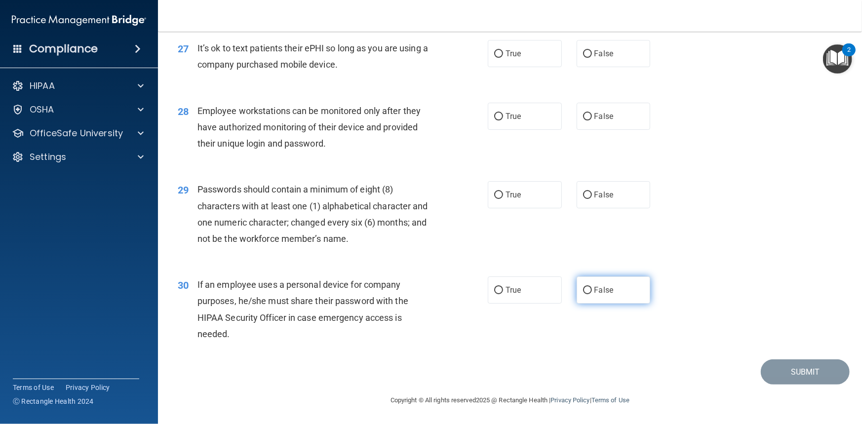
click at [584, 288] on input "False" at bounding box center [587, 290] width 9 height 7
radio input "true"
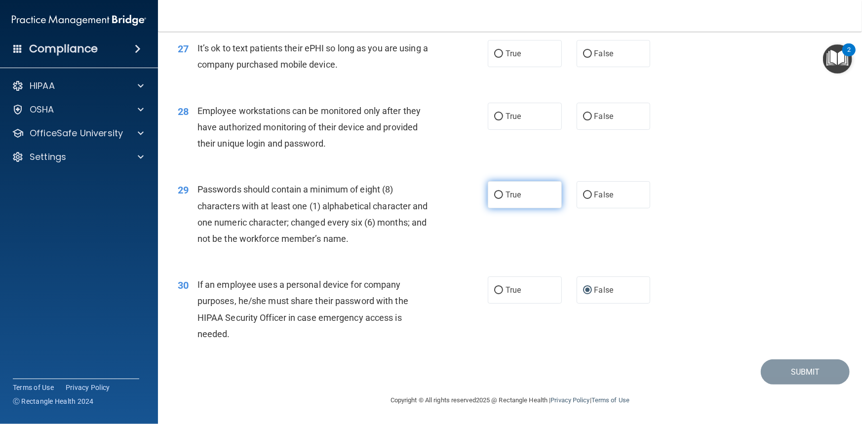
click at [496, 195] on input "True" at bounding box center [498, 195] width 9 height 7
radio input "true"
click at [494, 115] on input "True" at bounding box center [498, 116] width 9 height 7
radio input "true"
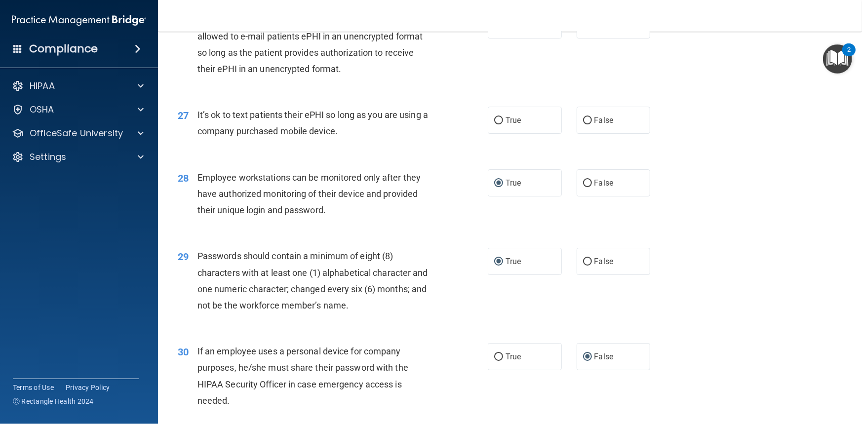
scroll to position [2153, 0]
click at [583, 125] on input "False" at bounding box center [587, 121] width 9 height 7
radio input "true"
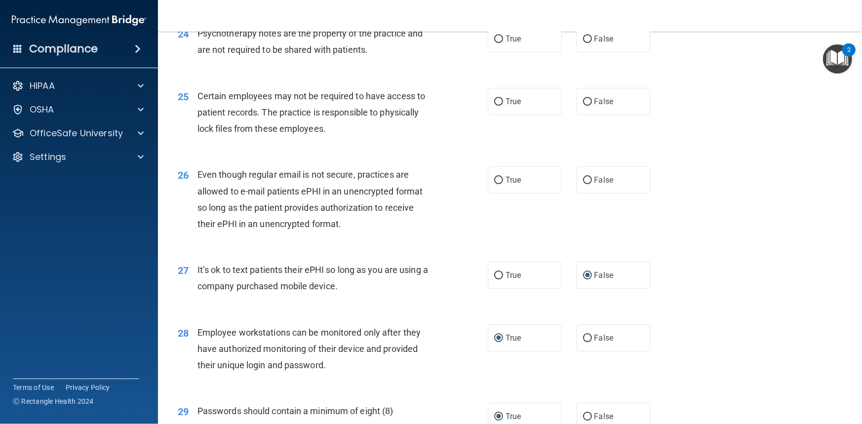
scroll to position [1955, 0]
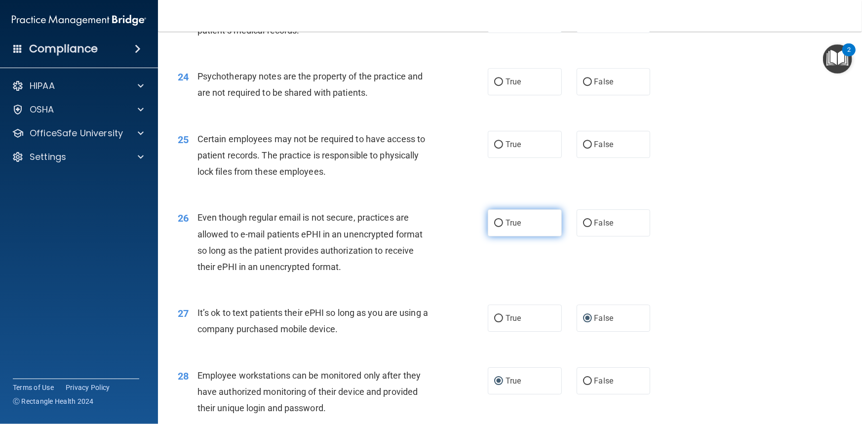
click at [495, 227] on input "True" at bounding box center [498, 223] width 9 height 7
radio input "true"
click at [494, 149] on input "True" at bounding box center [498, 144] width 9 height 7
radio input "true"
click at [497, 86] on input "True" at bounding box center [498, 82] width 9 height 7
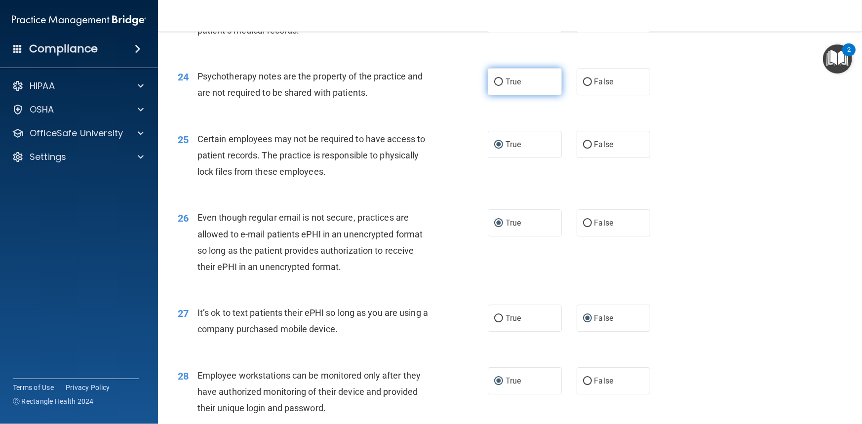
radio input "true"
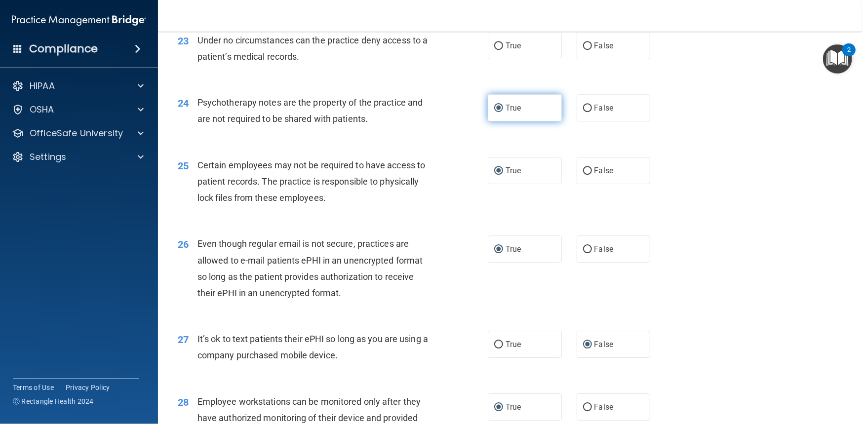
scroll to position [1807, 0]
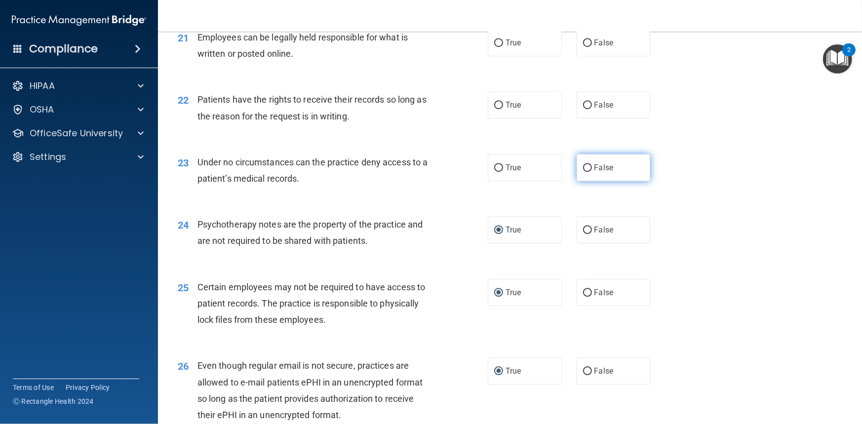
click at [583, 172] on input "False" at bounding box center [587, 167] width 9 height 7
radio input "true"
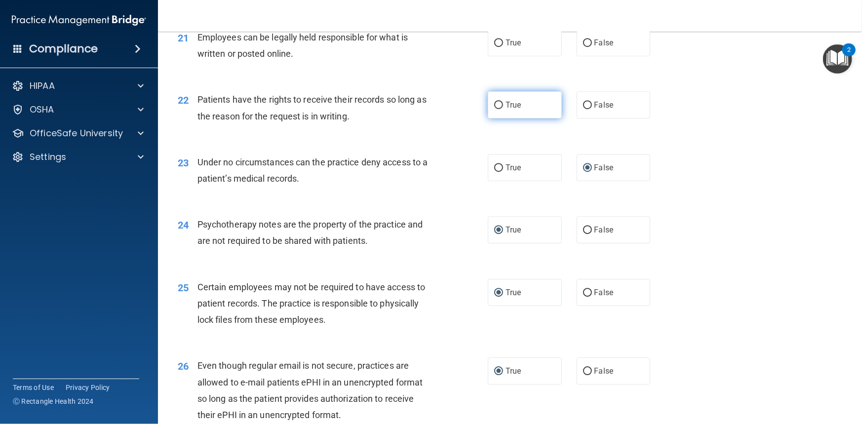
click at [495, 109] on input "True" at bounding box center [498, 105] width 9 height 7
radio input "true"
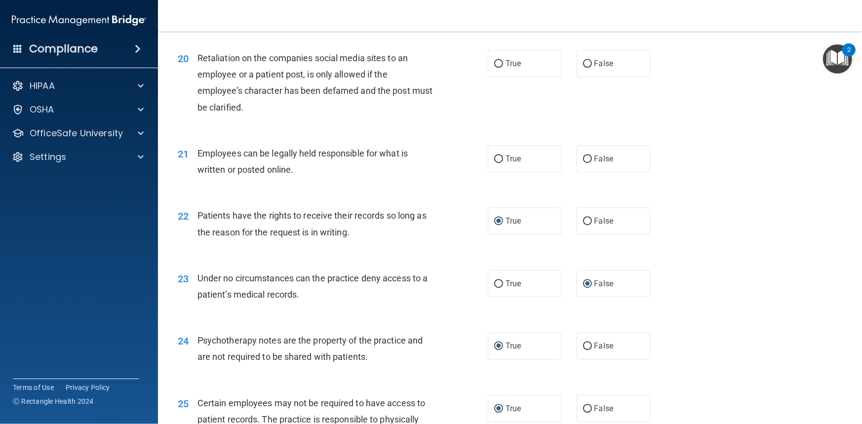
scroll to position [1659, 0]
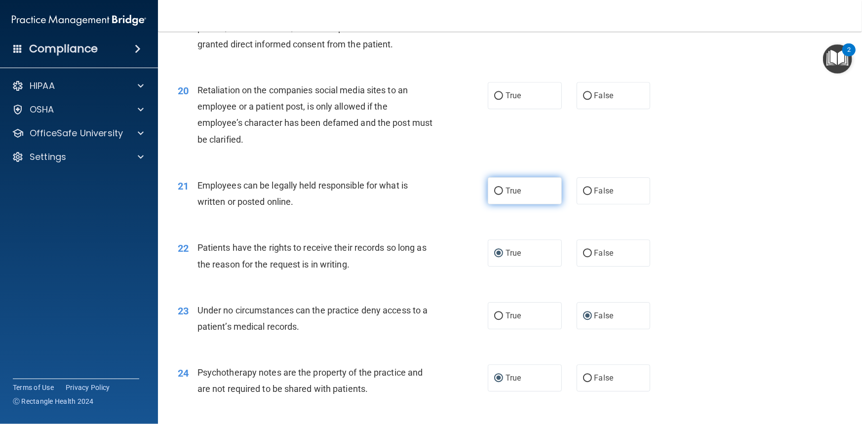
click at [496, 195] on input "True" at bounding box center [498, 191] width 9 height 7
radio input "true"
click at [584, 109] on label "False" at bounding box center [614, 95] width 74 height 27
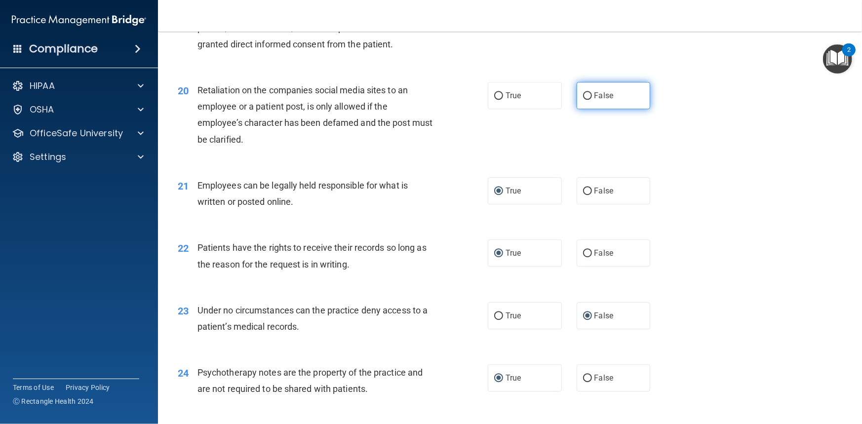
click at [583, 100] on input "False" at bounding box center [587, 95] width 9 height 7
radio input "true"
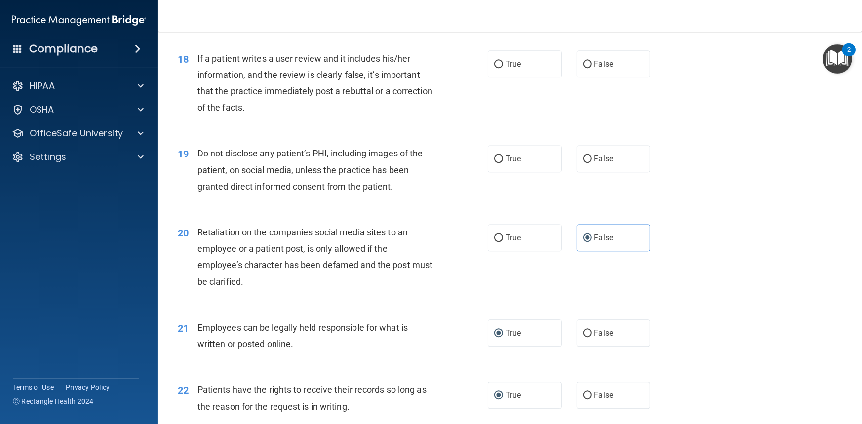
scroll to position [1510, 0]
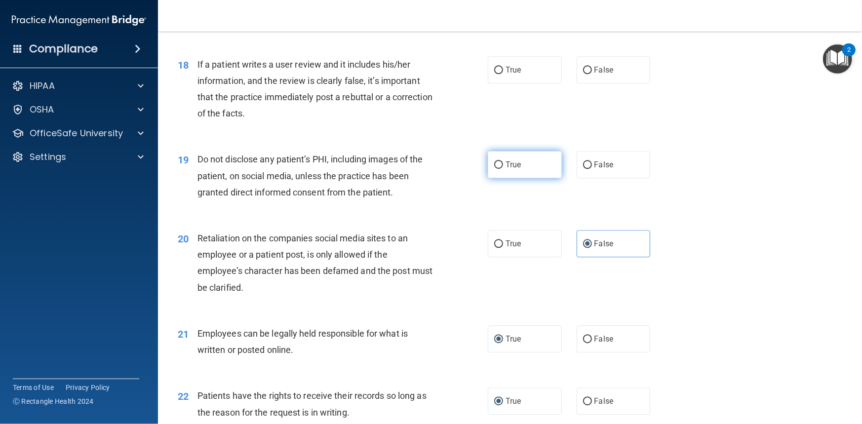
click at [496, 169] on input "True" at bounding box center [498, 165] width 9 height 7
radio input "true"
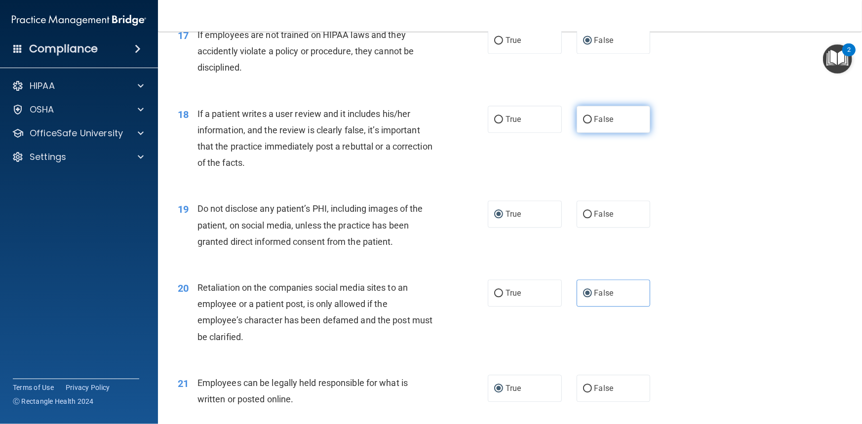
click at [584, 123] on input "False" at bounding box center [587, 119] width 9 height 7
radio input "true"
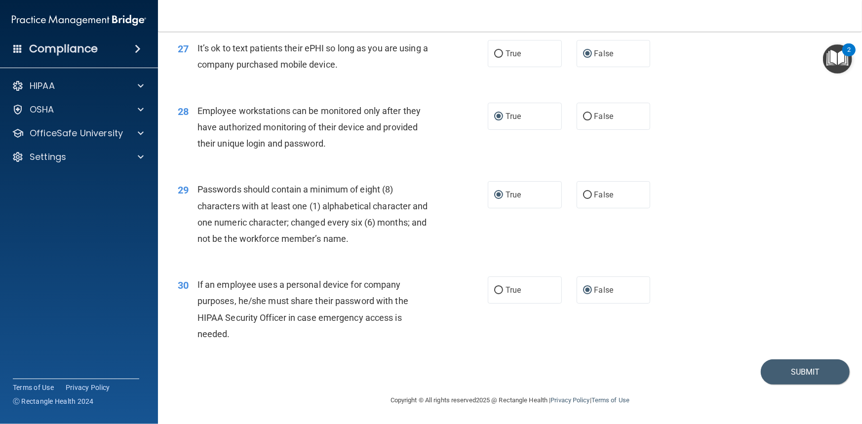
scroll to position [2251, 0]
click at [795, 373] on button "Submit" at bounding box center [805, 372] width 89 height 25
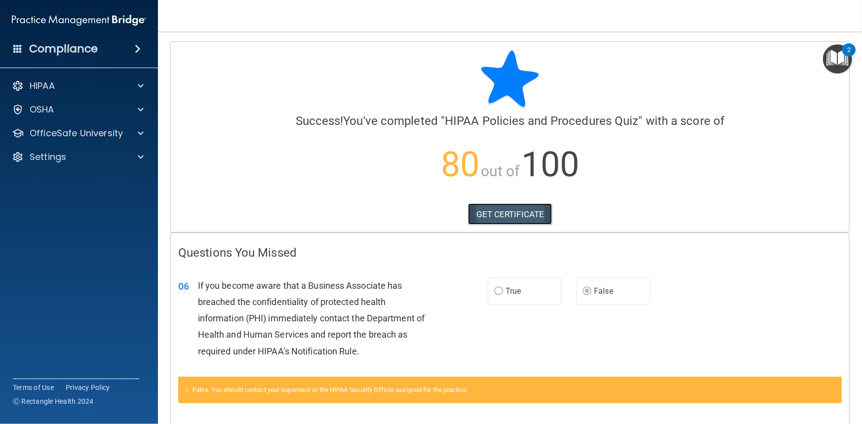
click at [522, 212] on link "GET CERTIFICATE" at bounding box center [510, 214] width 84 height 22
